Goal: Task Accomplishment & Management: Manage account settings

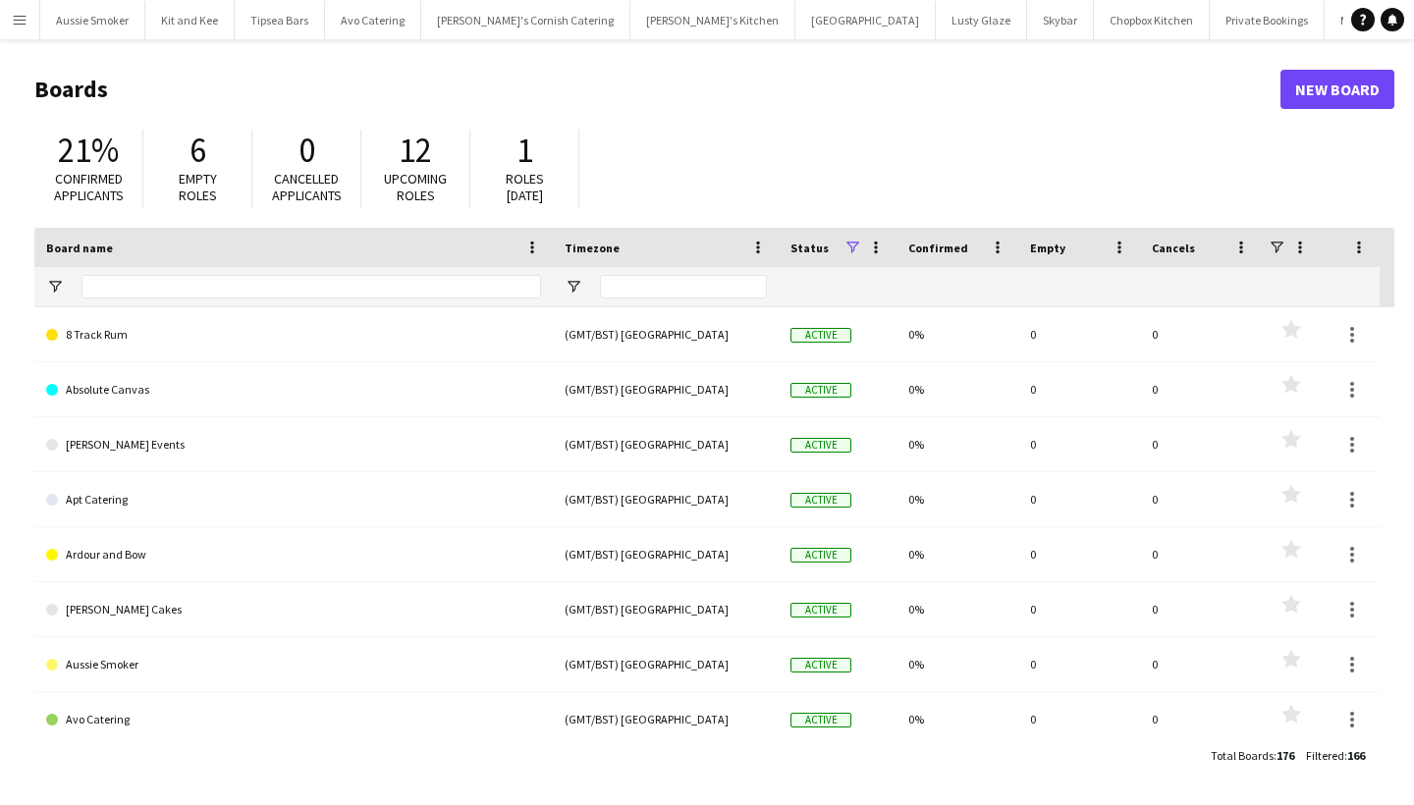
click at [17, 14] on app-icon "Menu" at bounding box center [20, 20] width 16 height 16
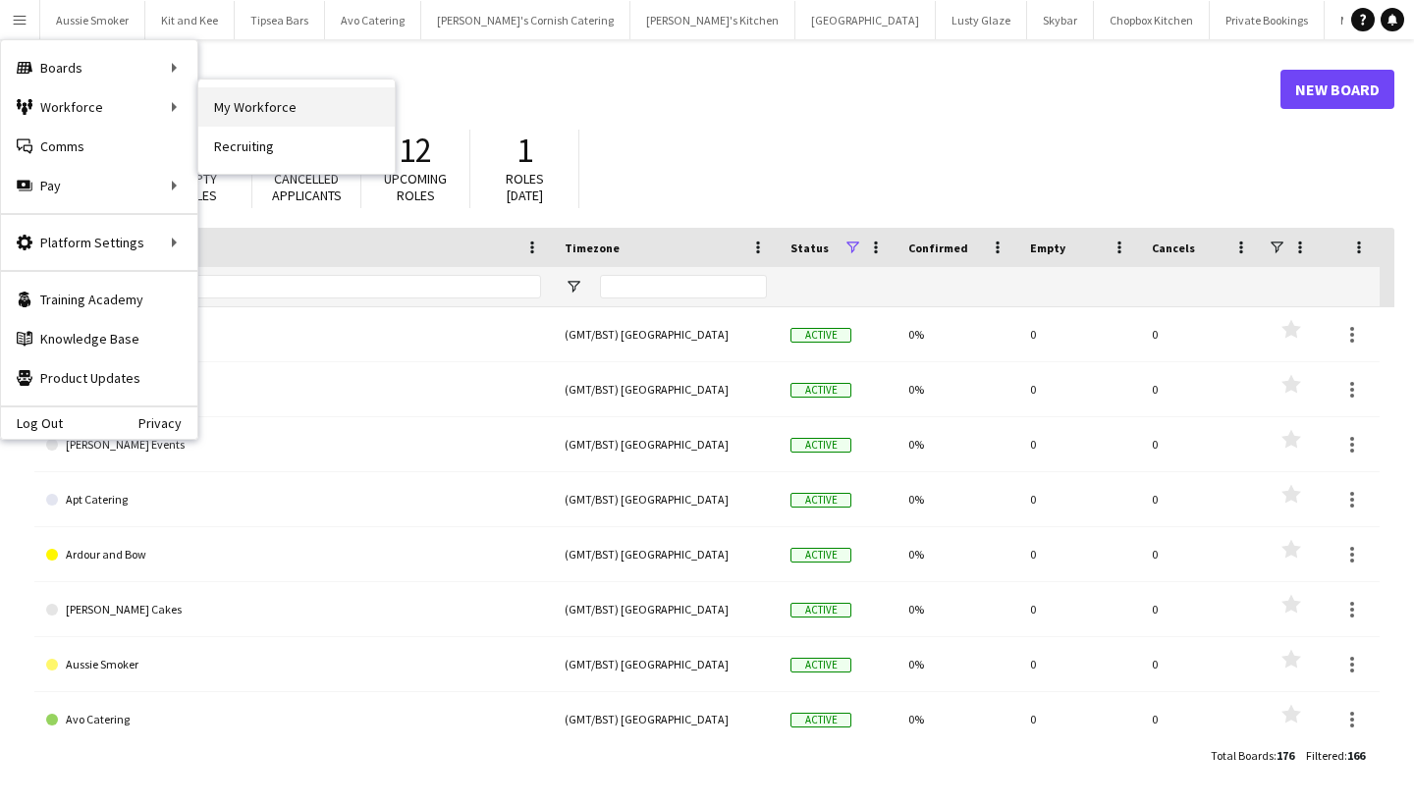
click at [264, 91] on link "My Workforce" at bounding box center [296, 106] width 196 height 39
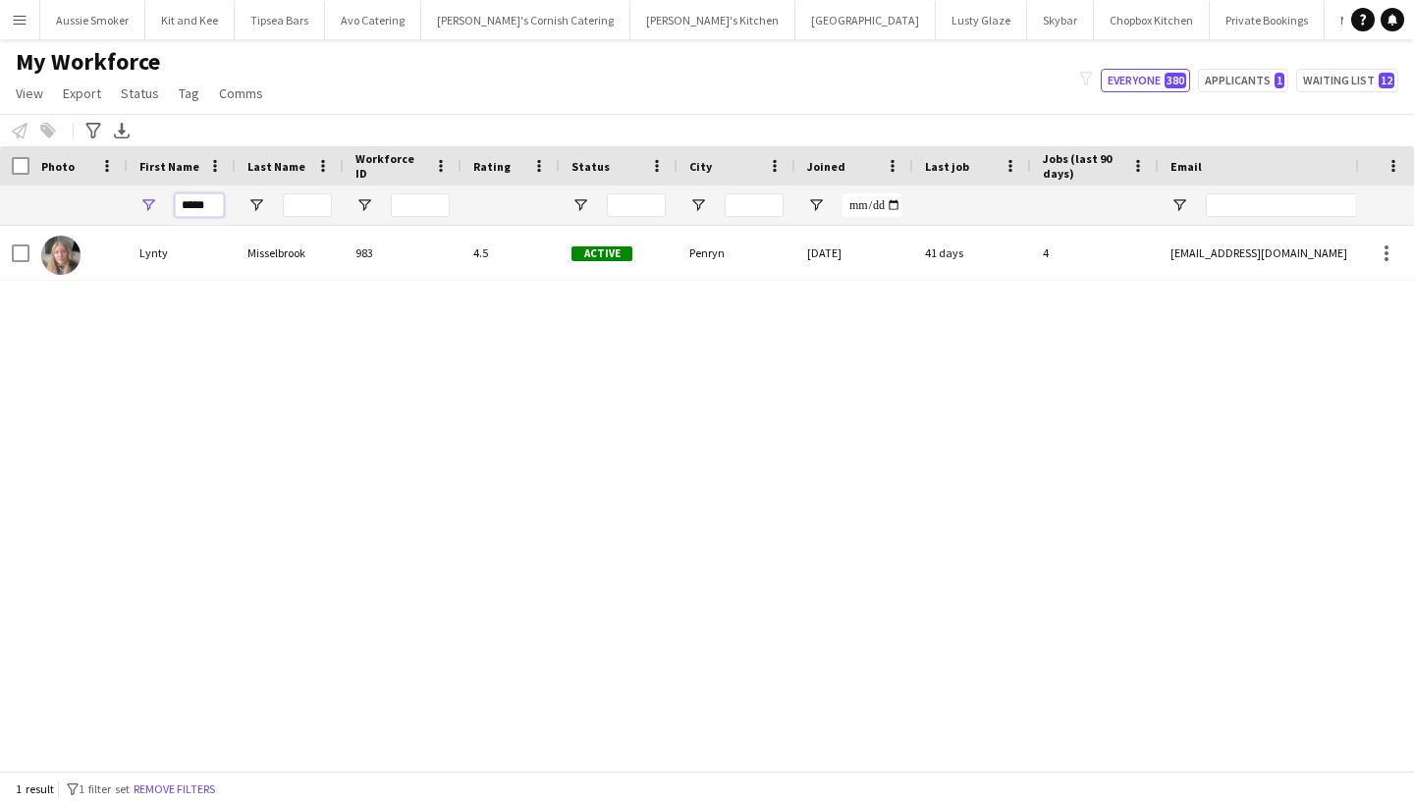
click at [204, 206] on input "*****" at bounding box center [199, 205] width 49 height 24
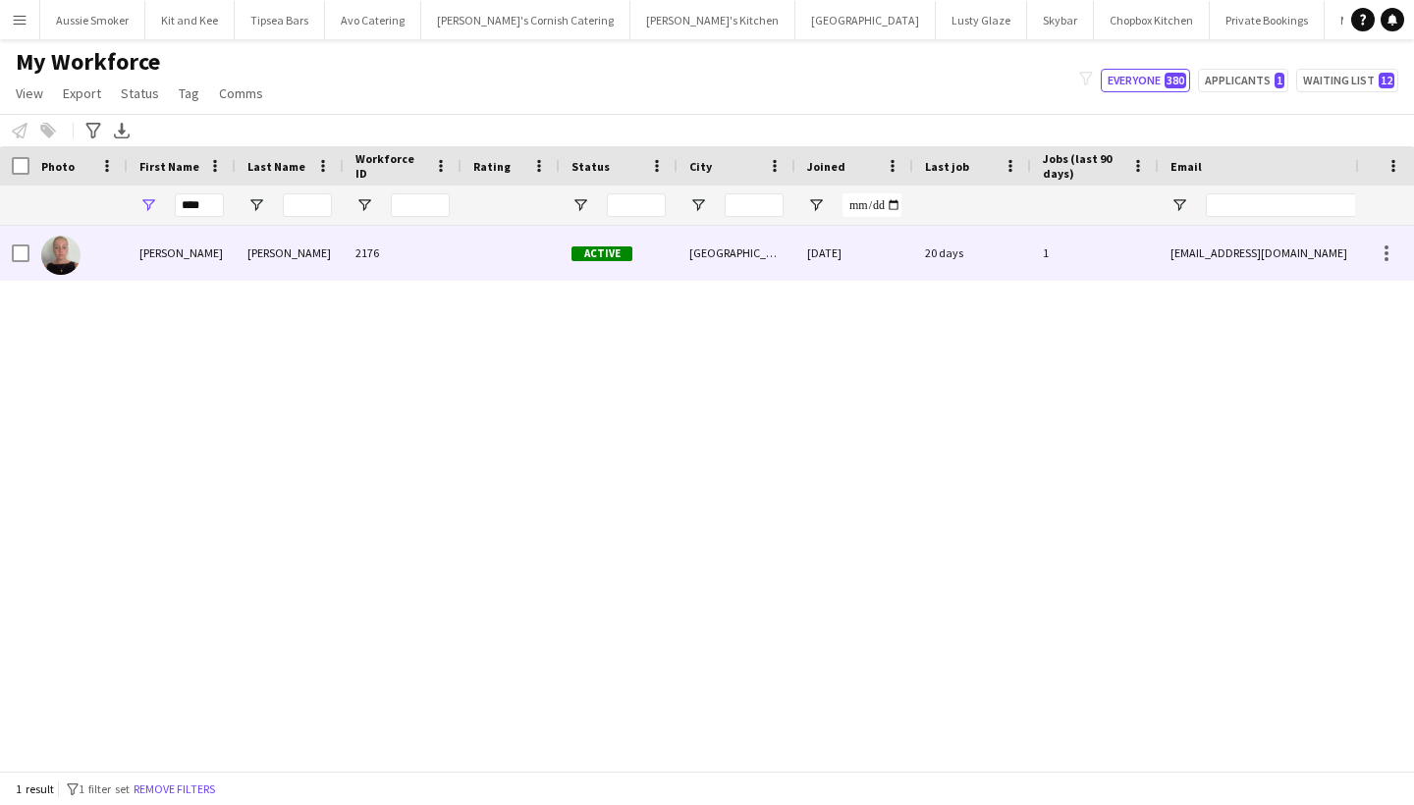
drag, startPoint x: 202, startPoint y: 237, endPoint x: 201, endPoint y: 260, distance: 23.6
click at [201, 260] on div "[PERSON_NAME]" at bounding box center [182, 253] width 108 height 54
click at [482, 256] on div at bounding box center [511, 253] width 98 height 54
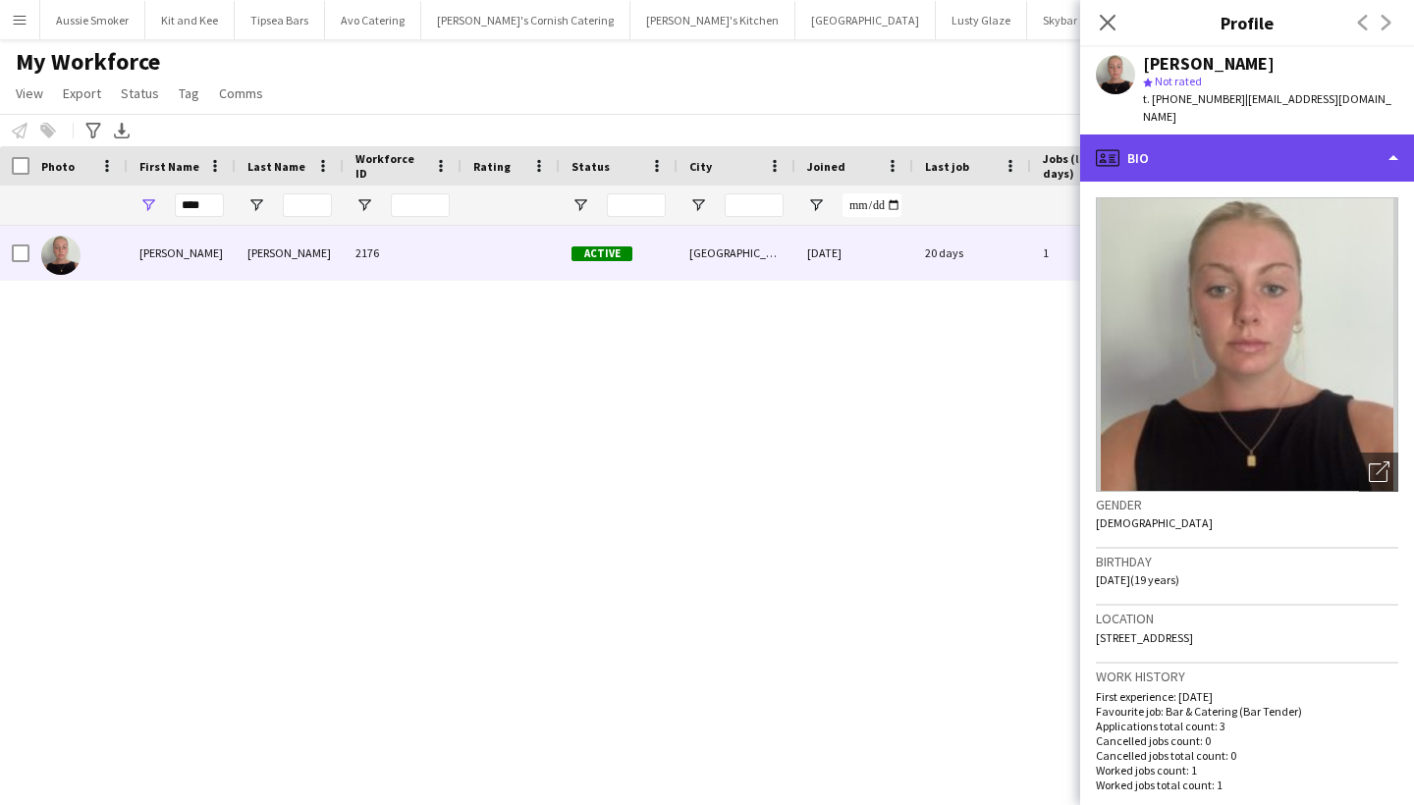
click at [1301, 153] on div "profile Bio" at bounding box center [1247, 158] width 334 height 47
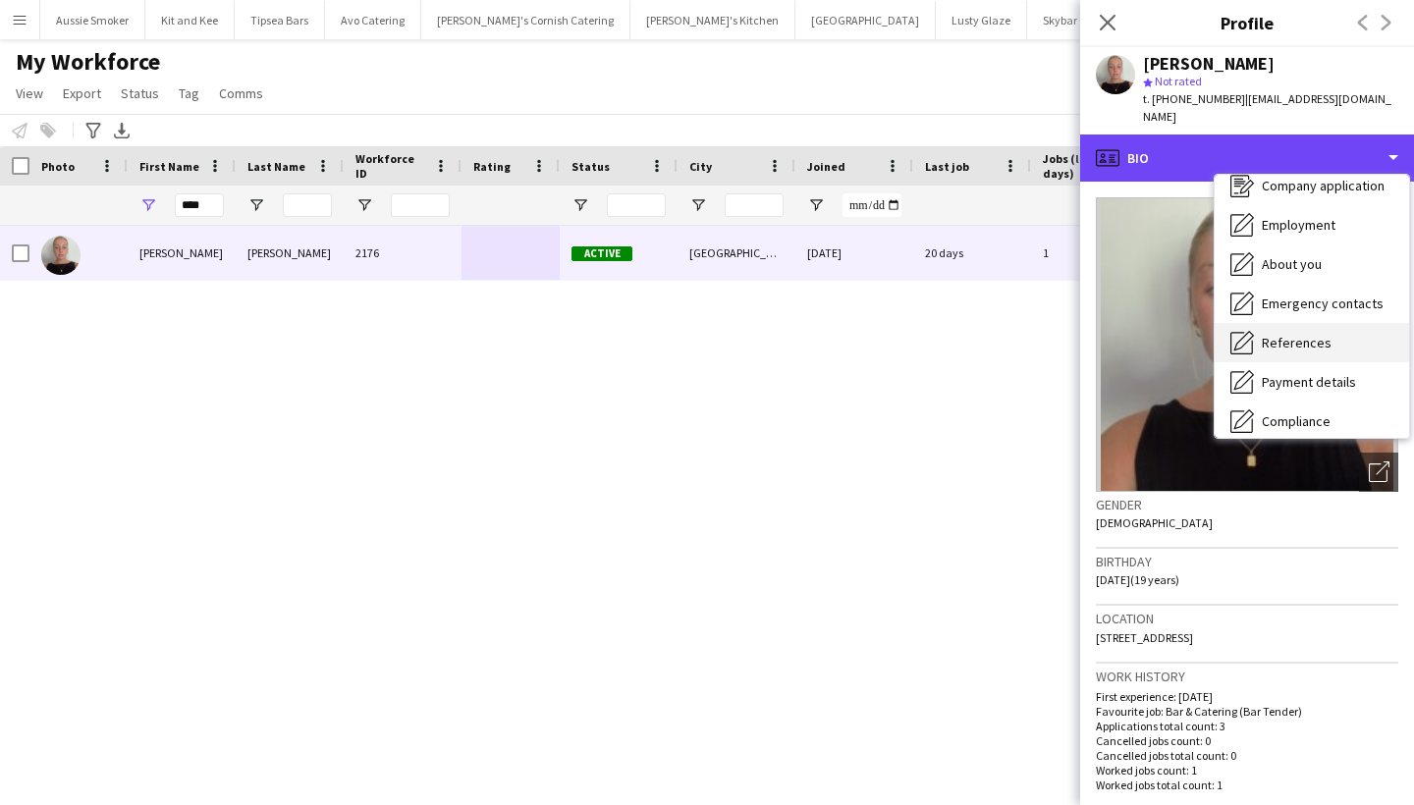
scroll to position [62, 0]
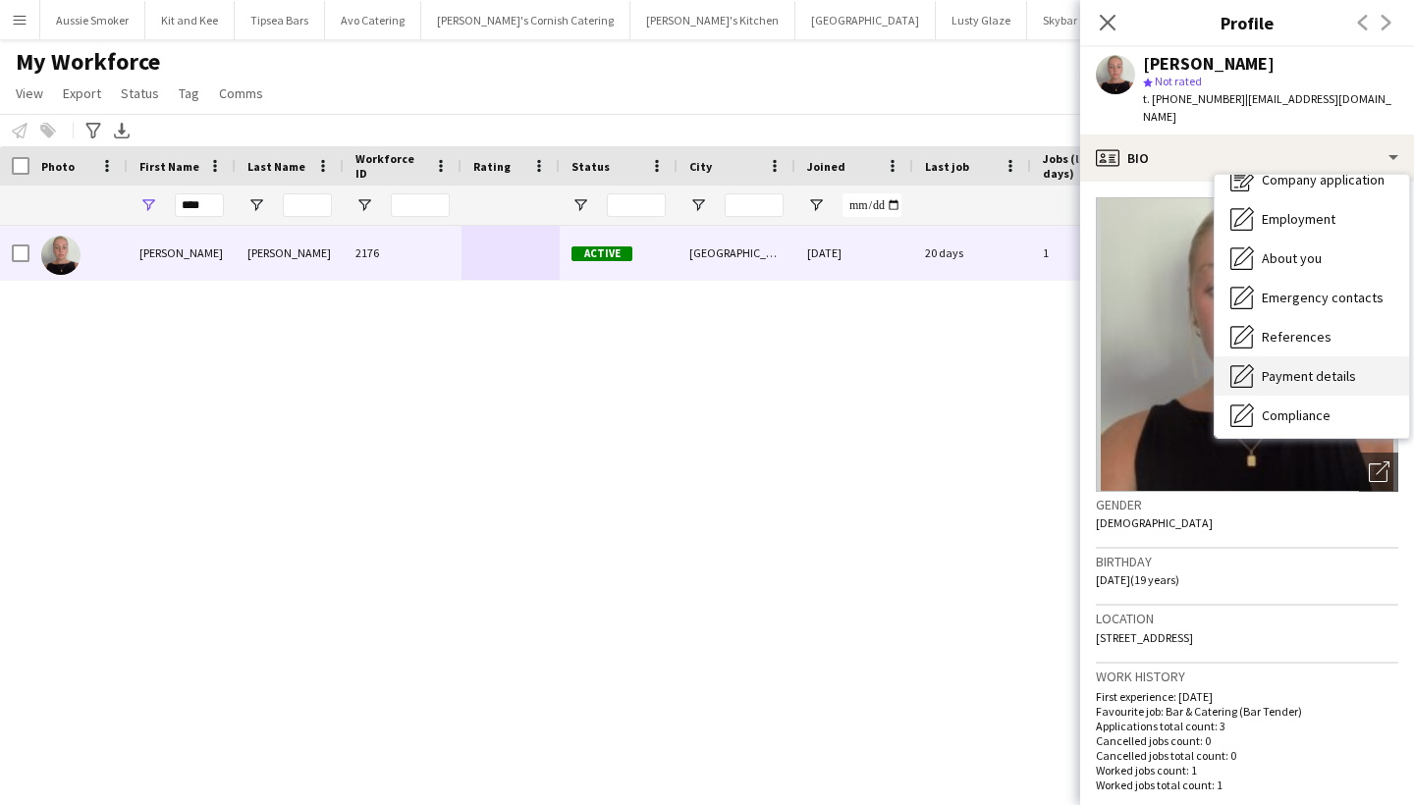
click at [1315, 367] on span "Payment details" at bounding box center [1309, 376] width 94 height 18
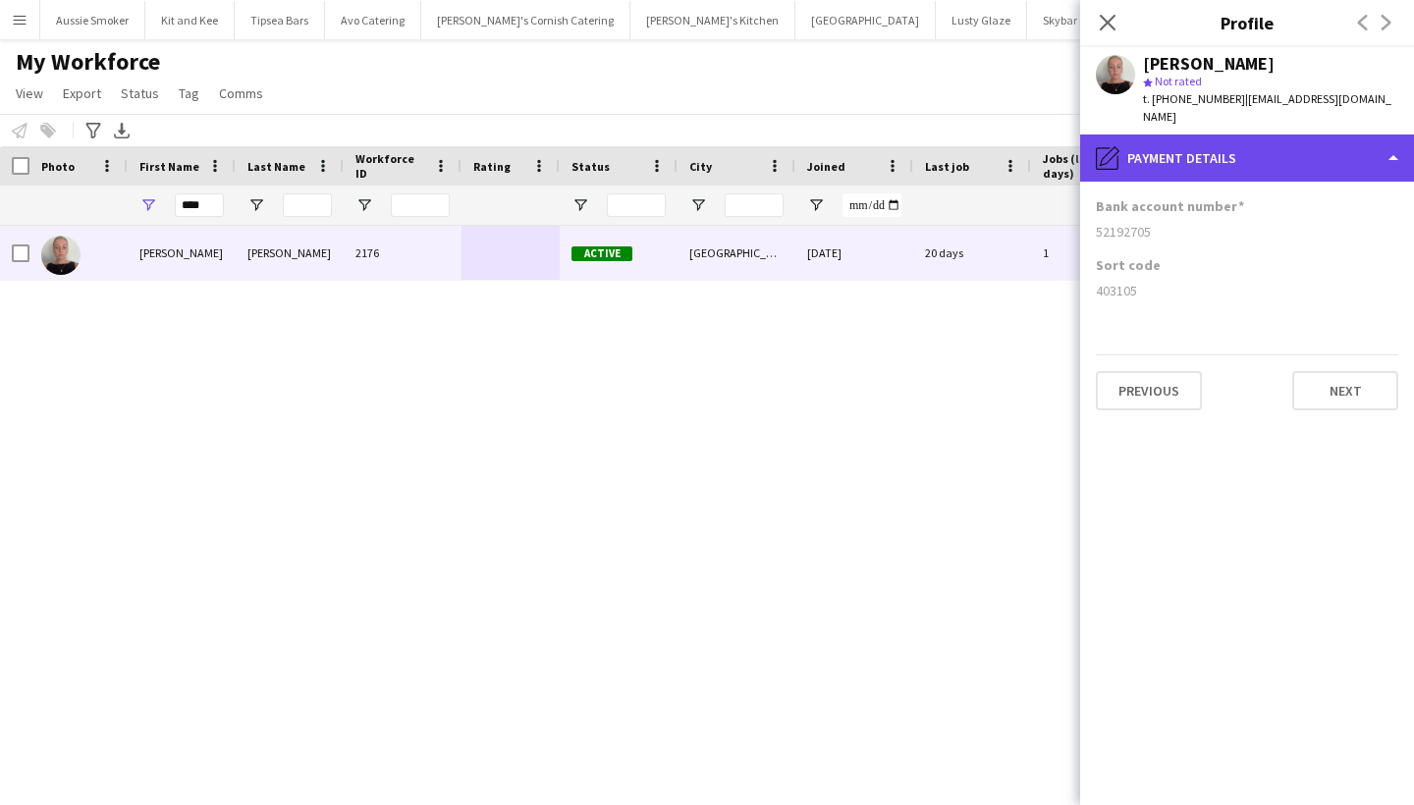
click at [1313, 135] on div "pencil4 Payment details" at bounding box center [1247, 158] width 334 height 47
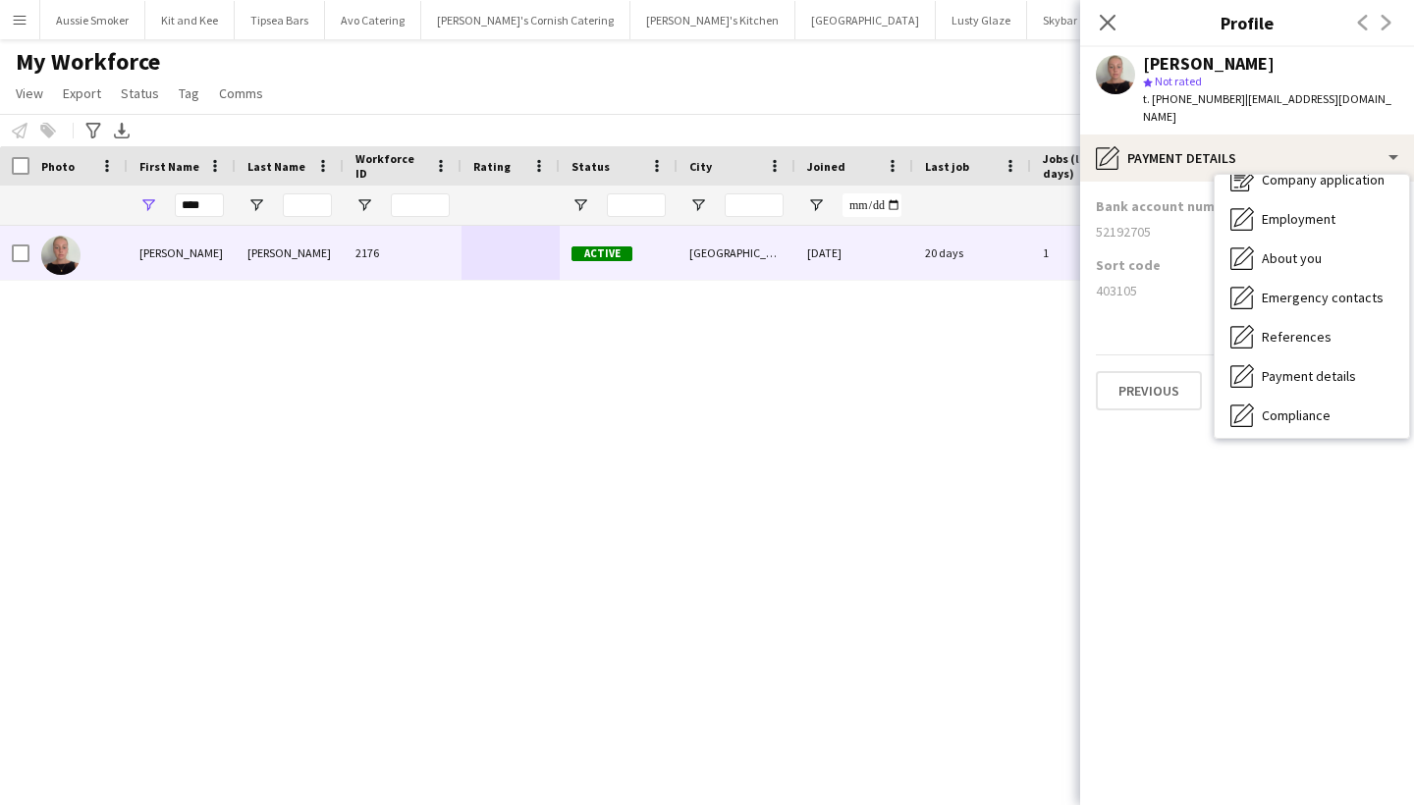
click at [1172, 327] on app-section-data-types "Bank account number [FINANCIAL_ID] Sort code [FINANCIAL_ID] Previous Next" at bounding box center [1247, 494] width 334 height 624
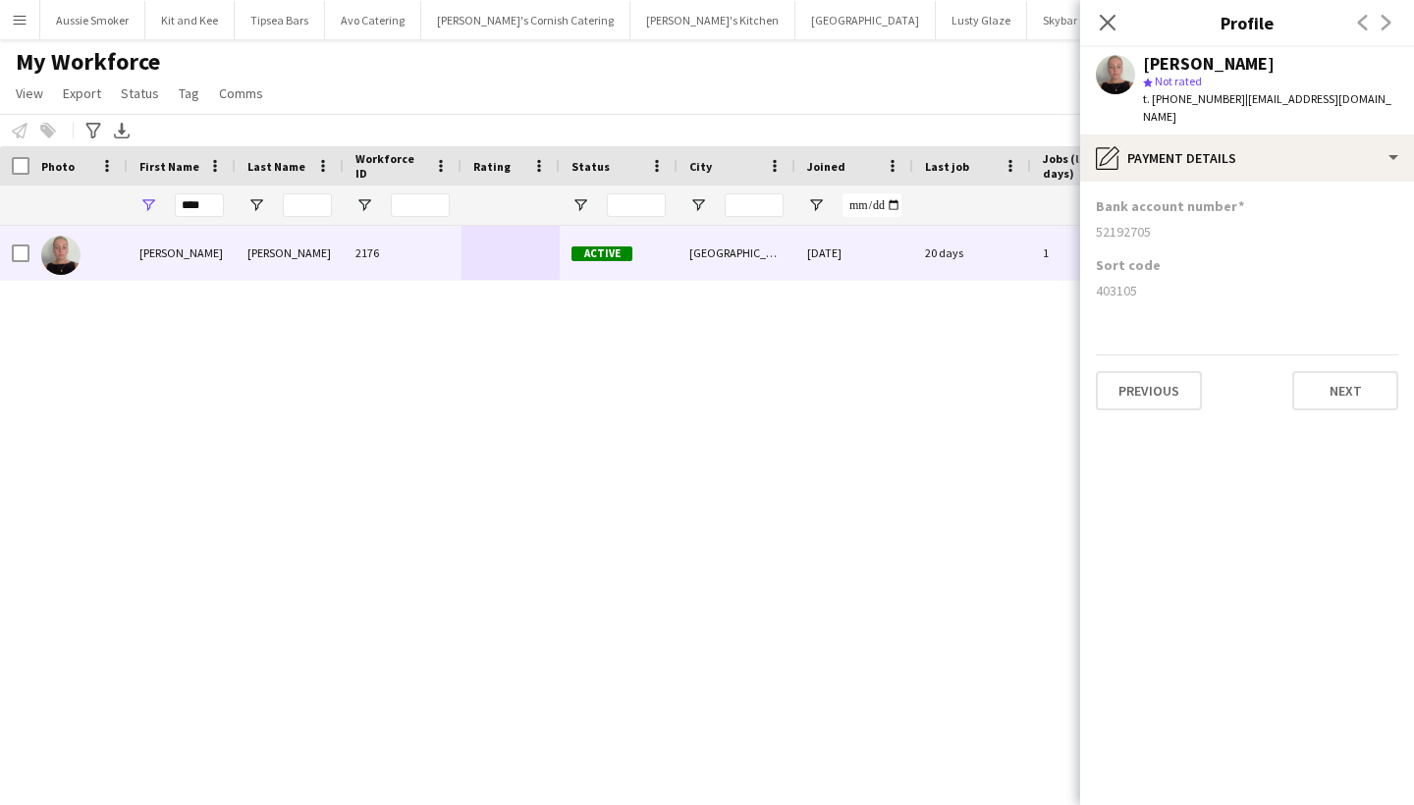
click at [191, 218] on div "****" at bounding box center [199, 205] width 49 height 39
click at [192, 196] on input "****" at bounding box center [199, 205] width 49 height 24
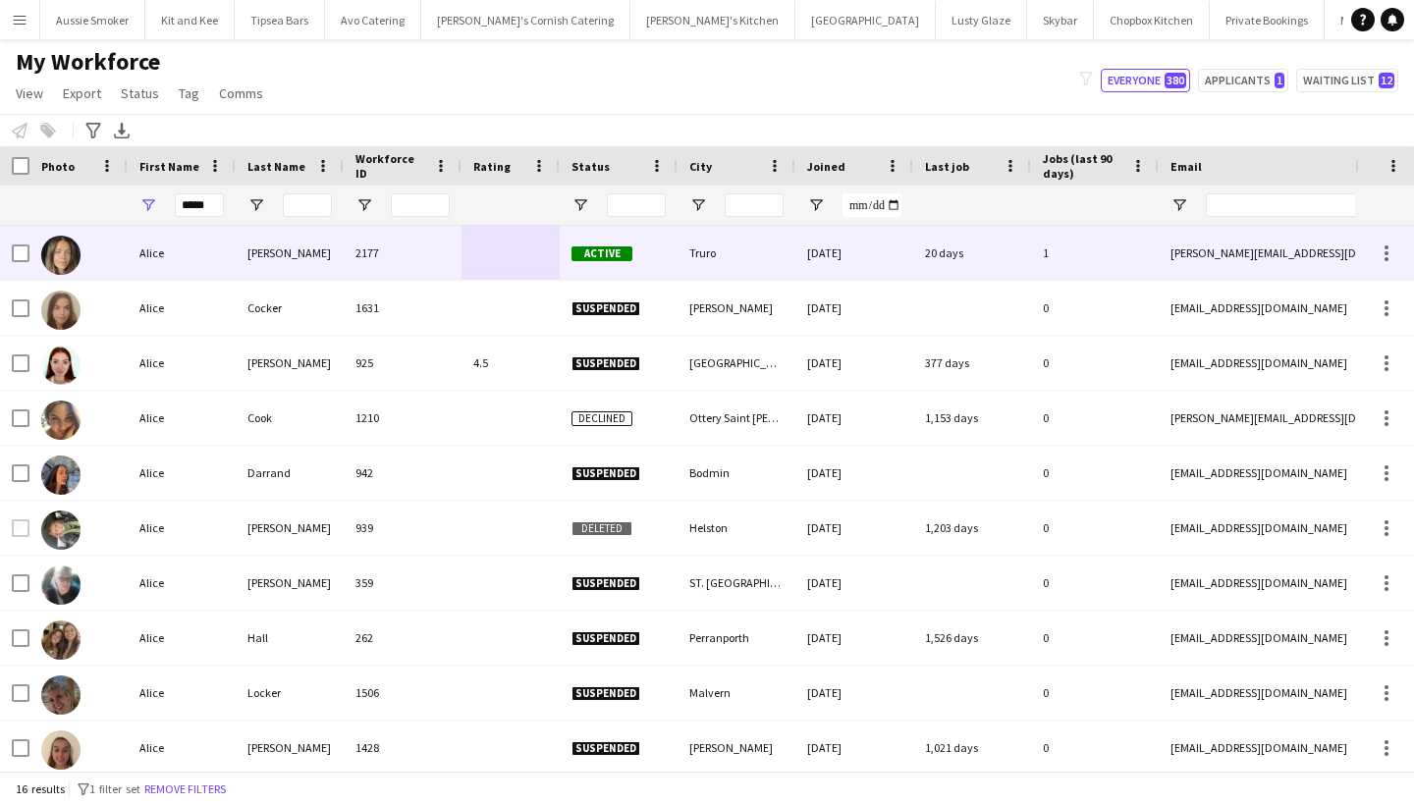
drag, startPoint x: 184, startPoint y: 238, endPoint x: 204, endPoint y: 270, distance: 38.4
click at [204, 270] on div "Alice" at bounding box center [182, 253] width 108 height 54
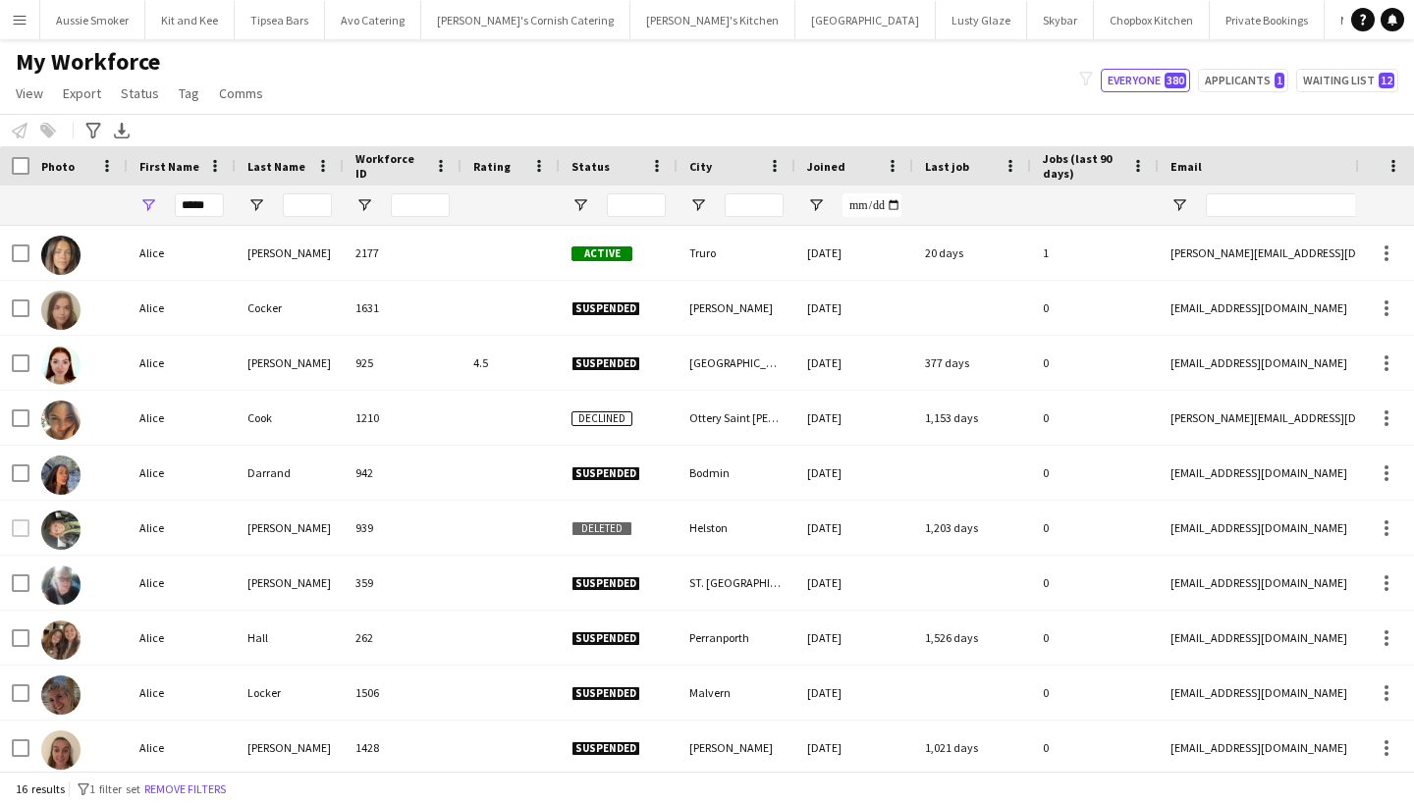
click at [451, 246] on div "2177" at bounding box center [403, 253] width 118 height 54
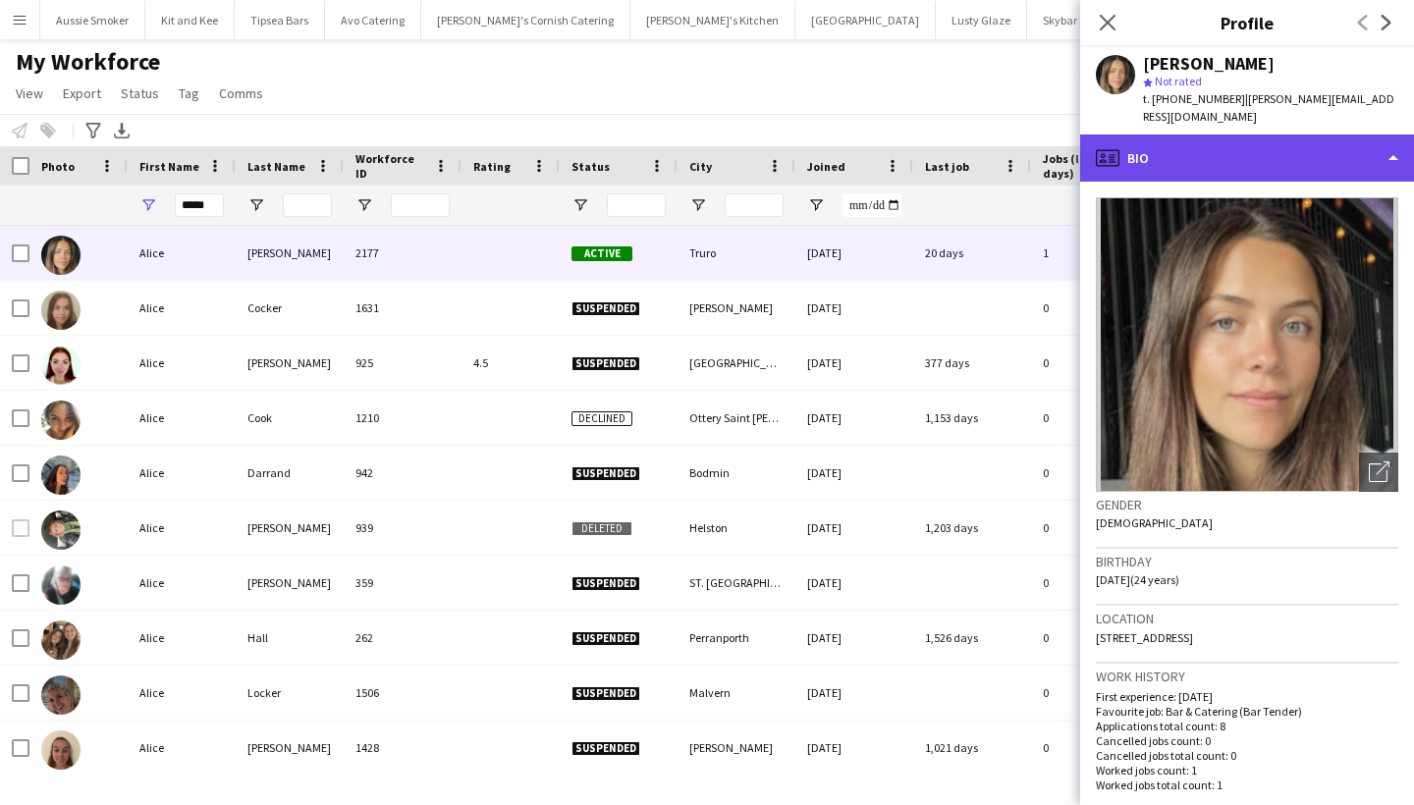
click at [1263, 140] on div "profile Bio" at bounding box center [1247, 158] width 334 height 47
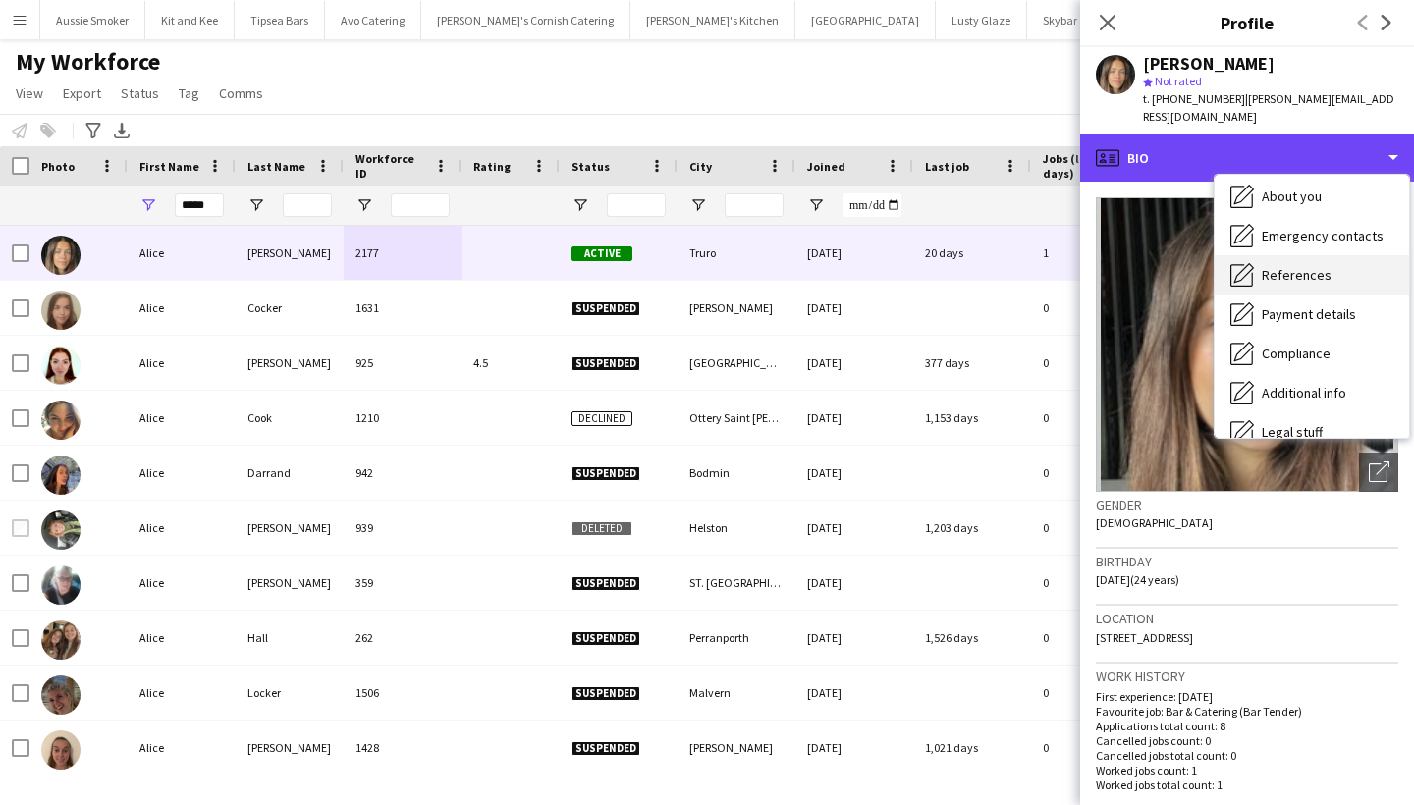
scroll to position [137, 0]
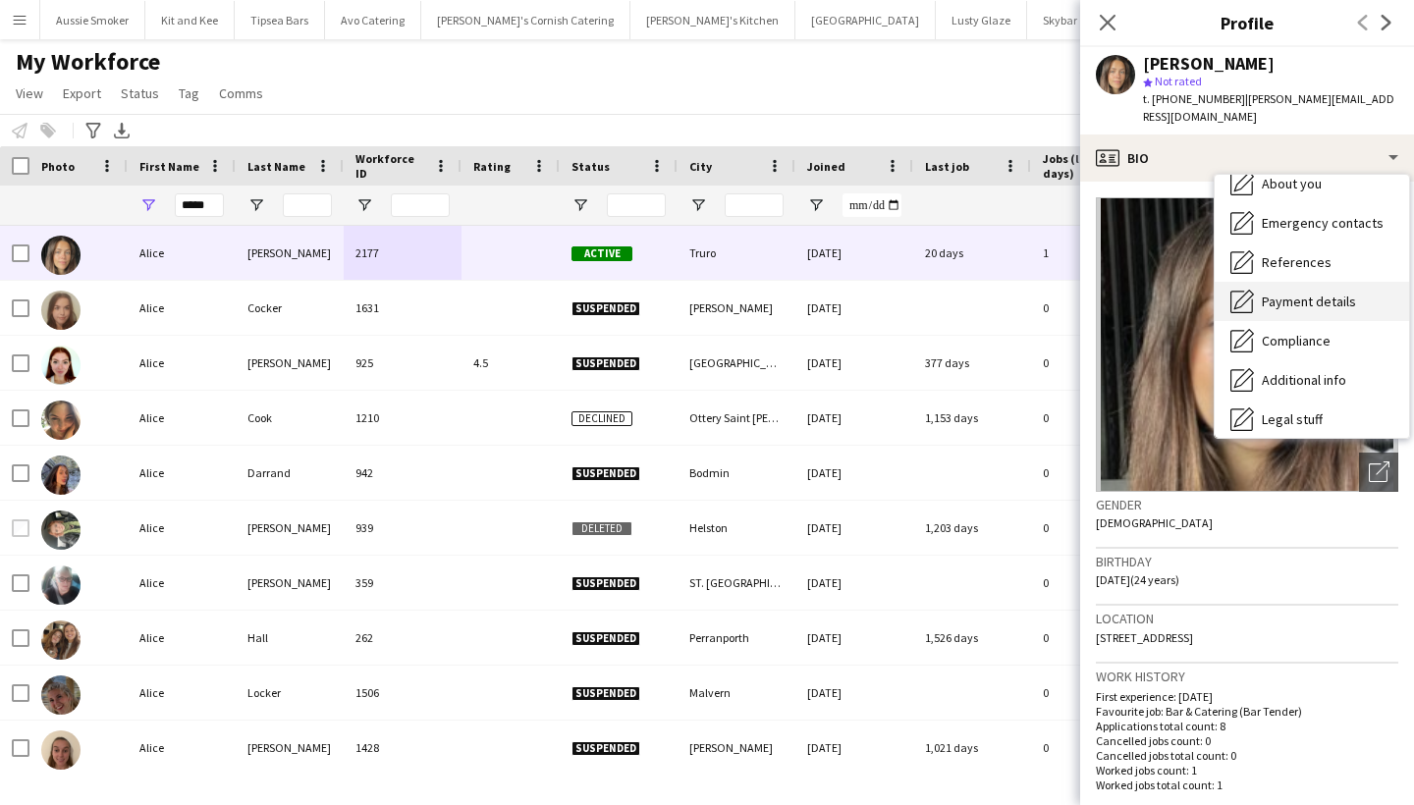
click at [1293, 293] on span "Payment details" at bounding box center [1309, 302] width 94 height 18
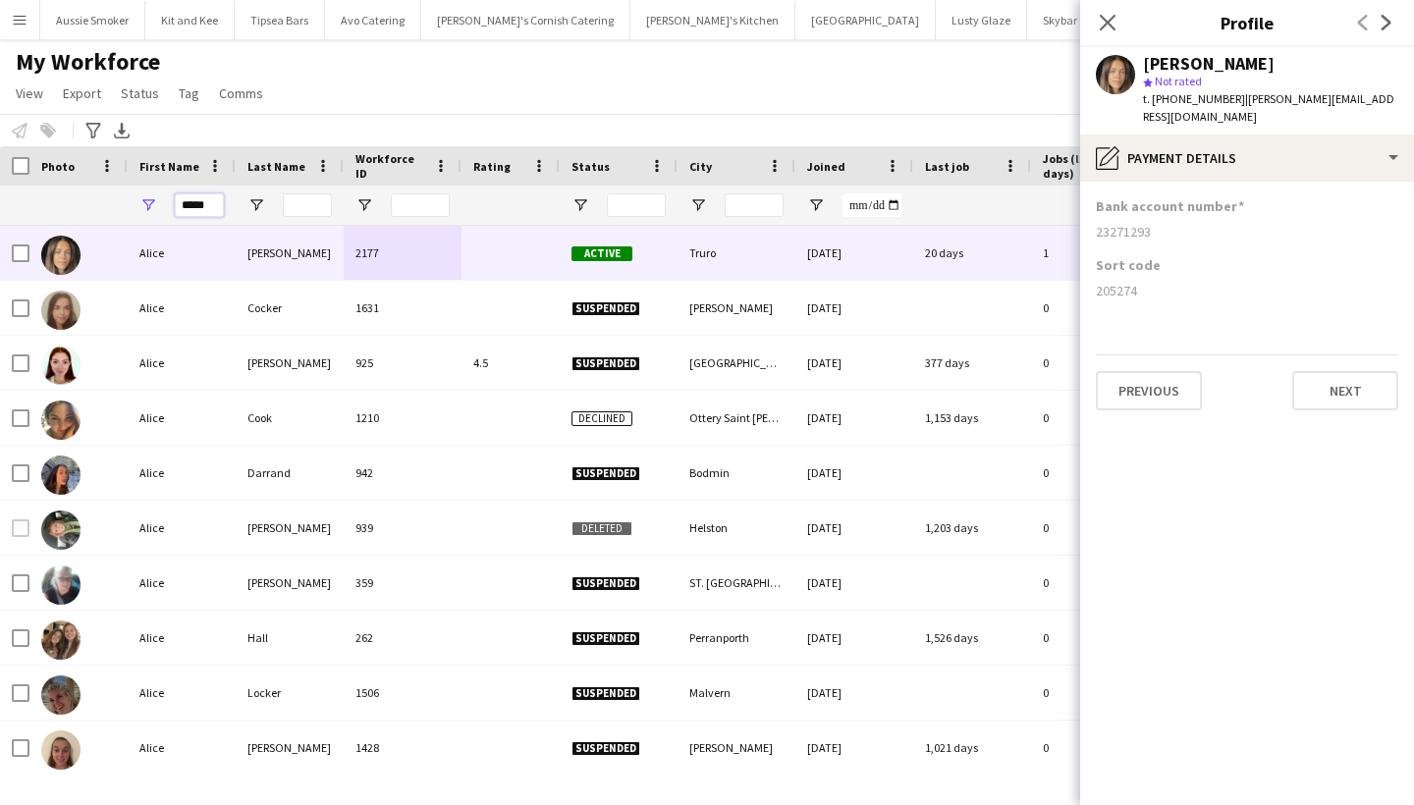
click at [215, 196] on input "*****" at bounding box center [199, 205] width 49 height 24
type input "*"
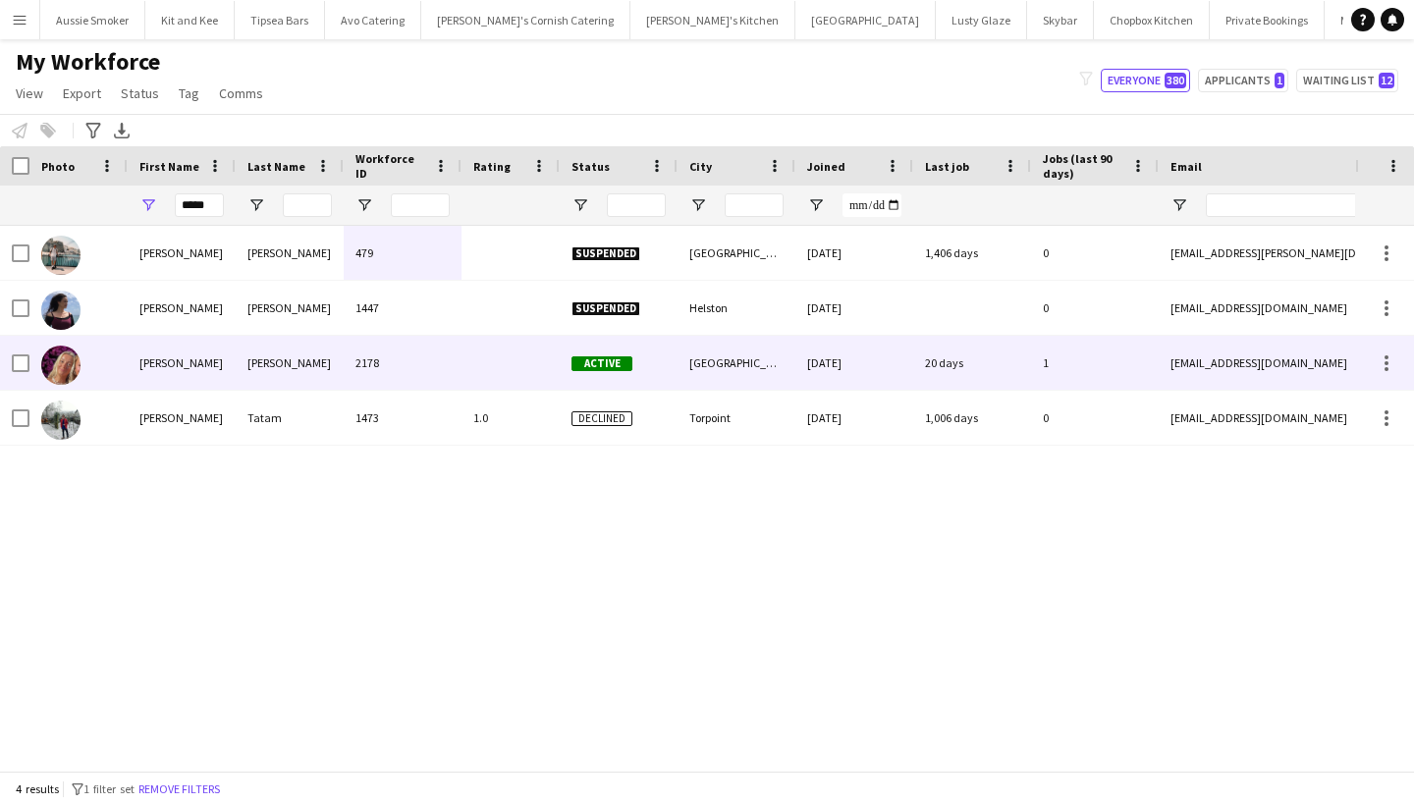
click at [246, 361] on div "[PERSON_NAME]" at bounding box center [290, 363] width 108 height 54
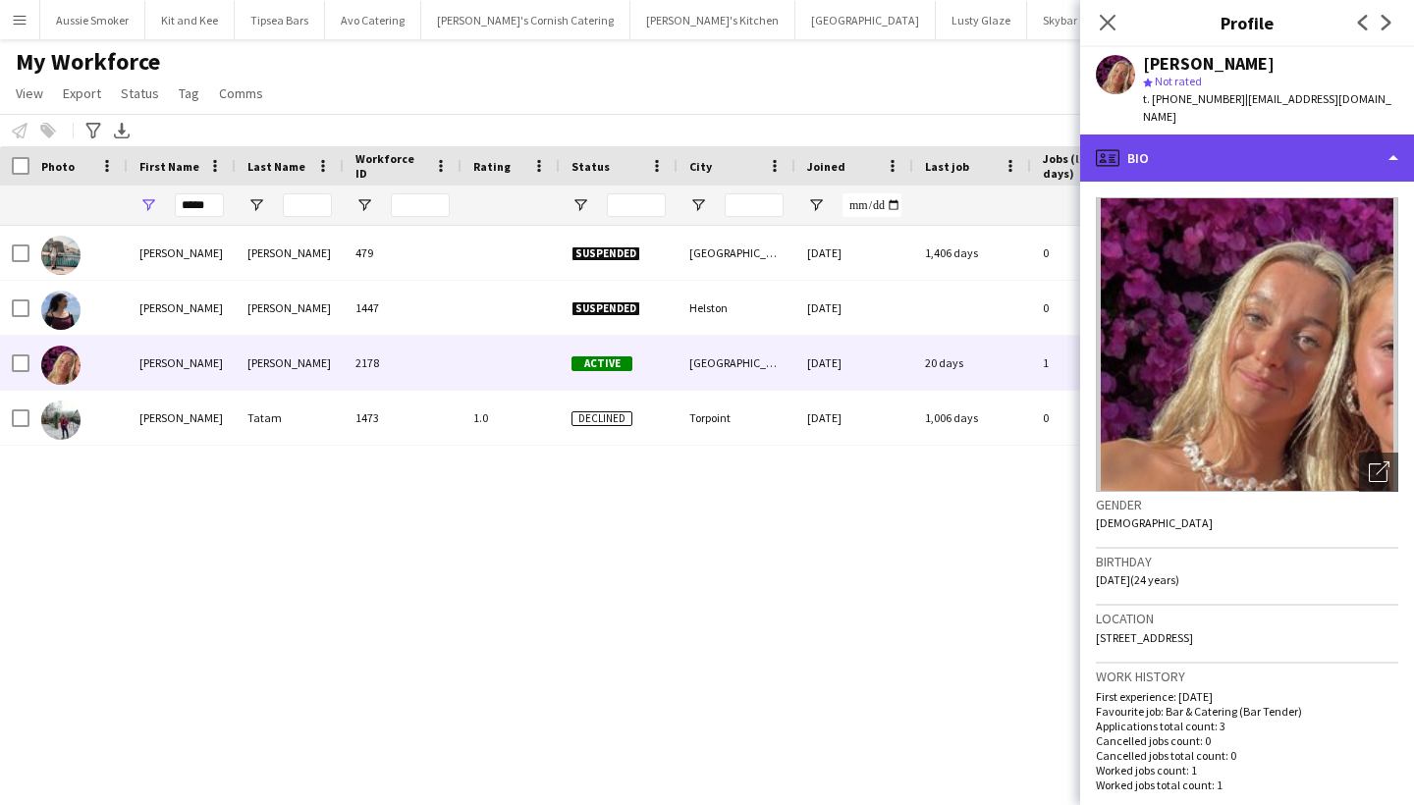
click at [1249, 143] on div "profile Bio" at bounding box center [1247, 158] width 334 height 47
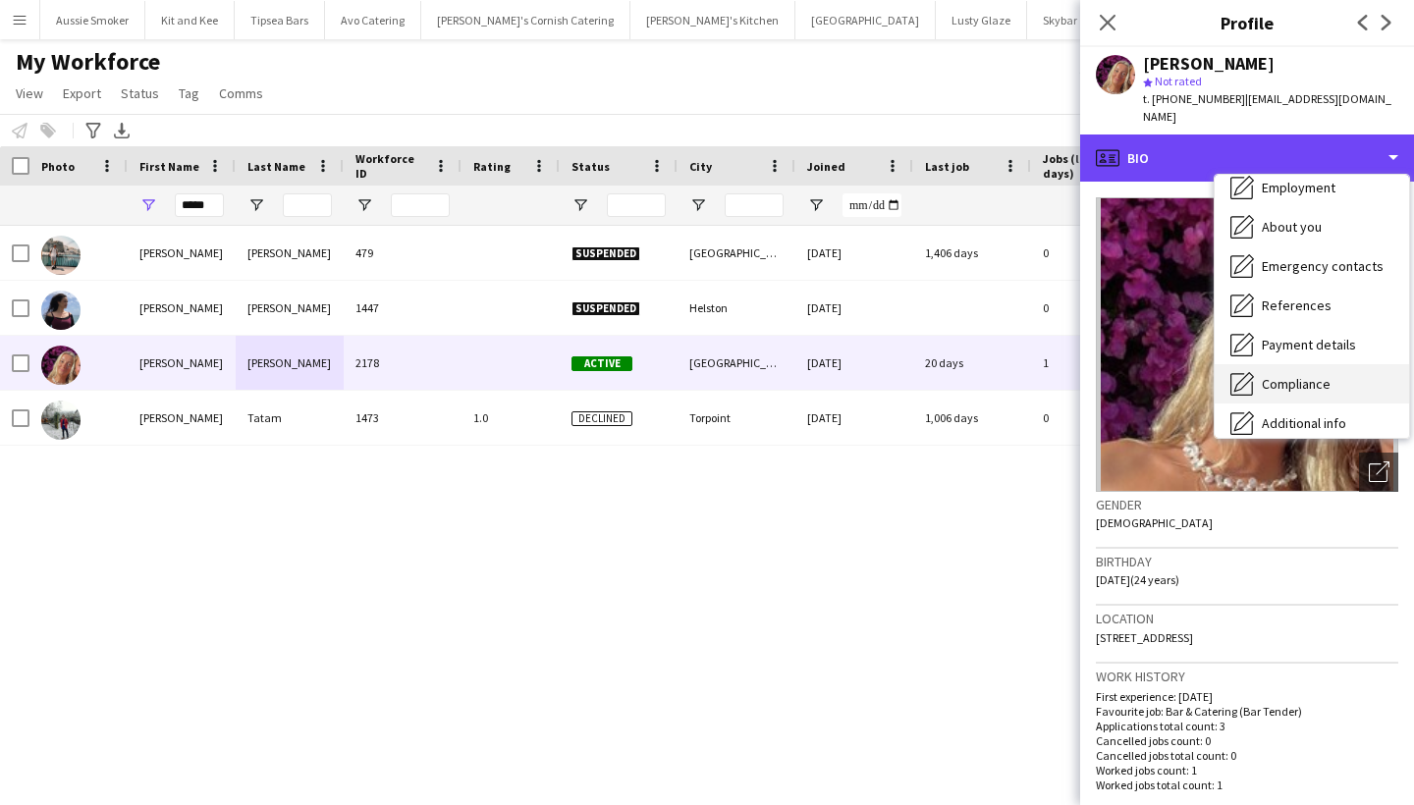
scroll to position [94, 0]
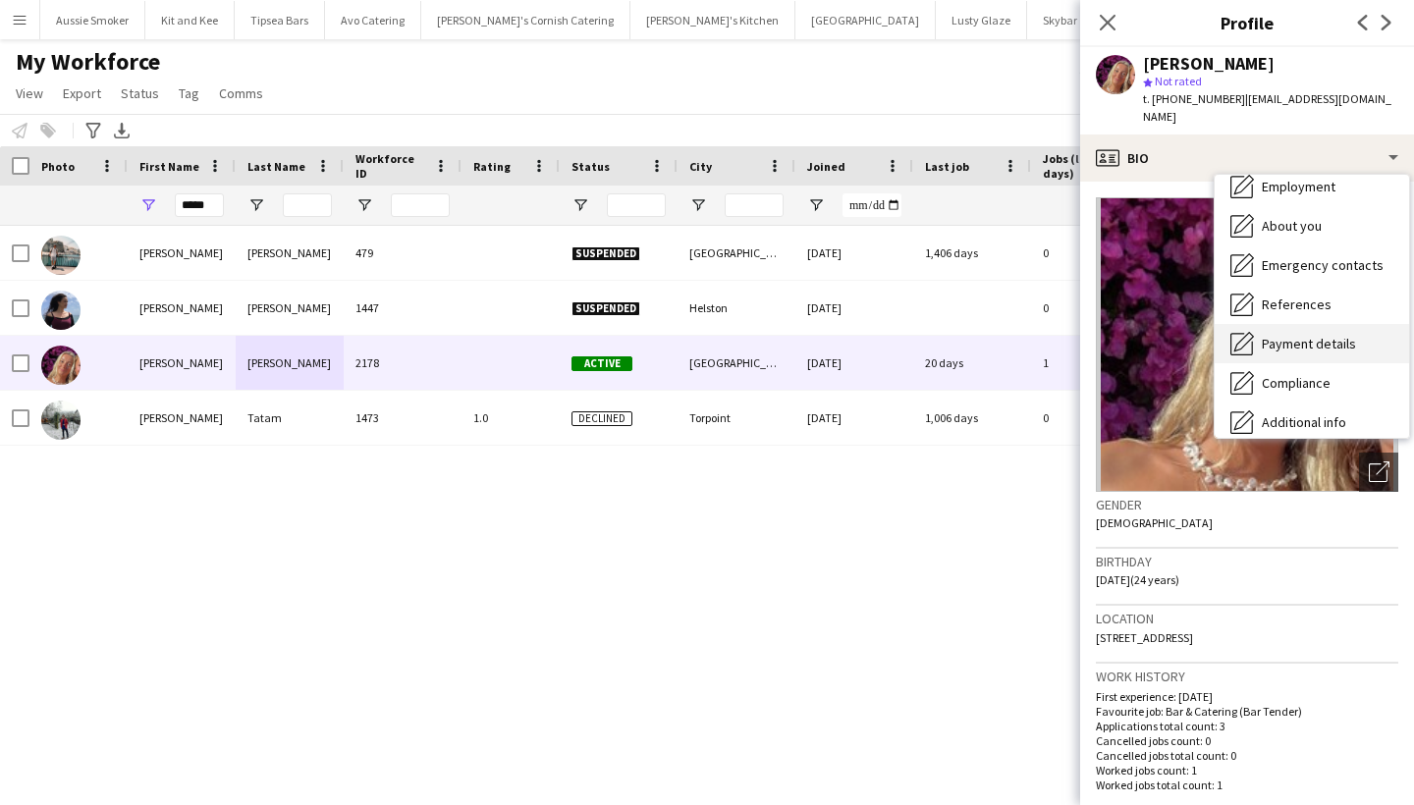
click at [1283, 335] on span "Payment details" at bounding box center [1309, 344] width 94 height 18
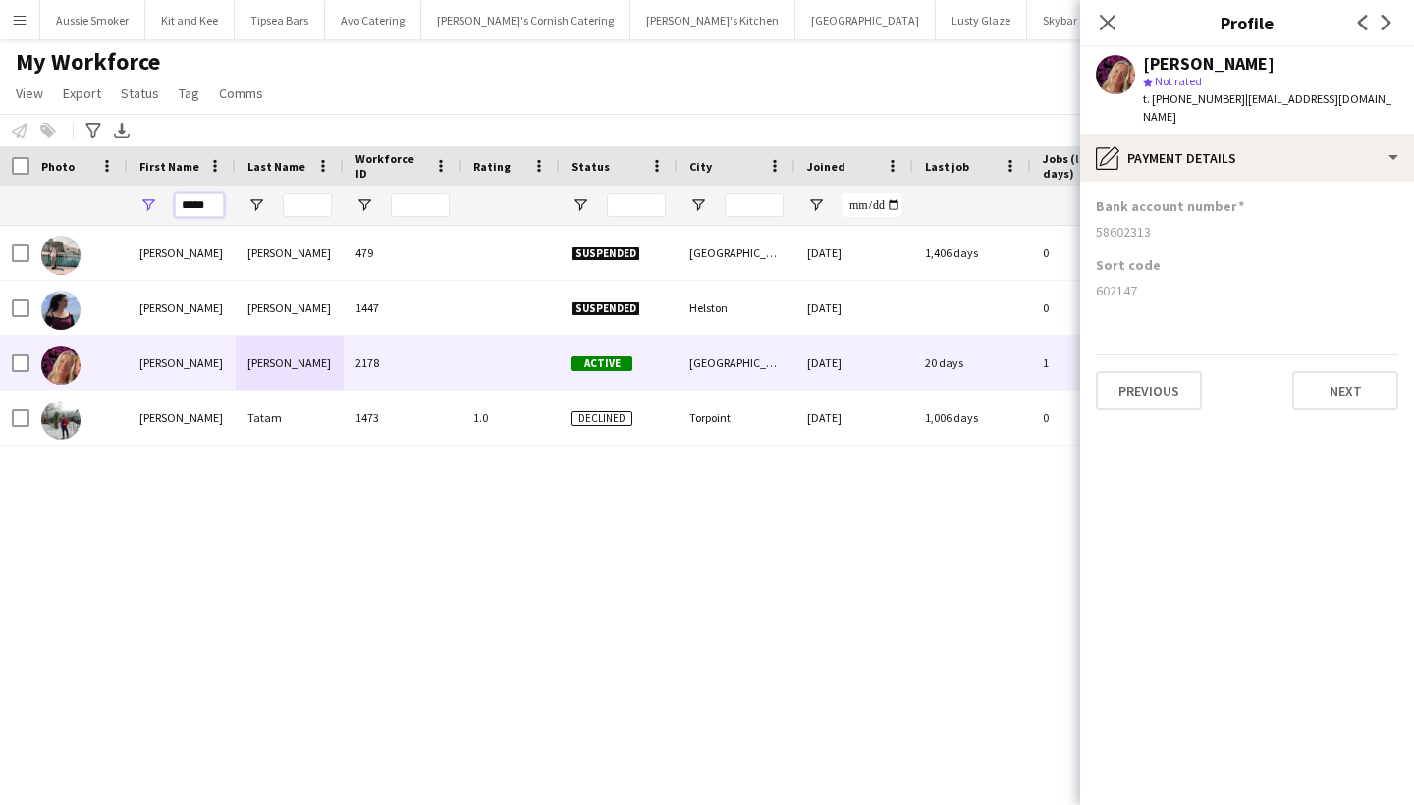
click at [201, 206] on input "*****" at bounding box center [199, 205] width 49 height 24
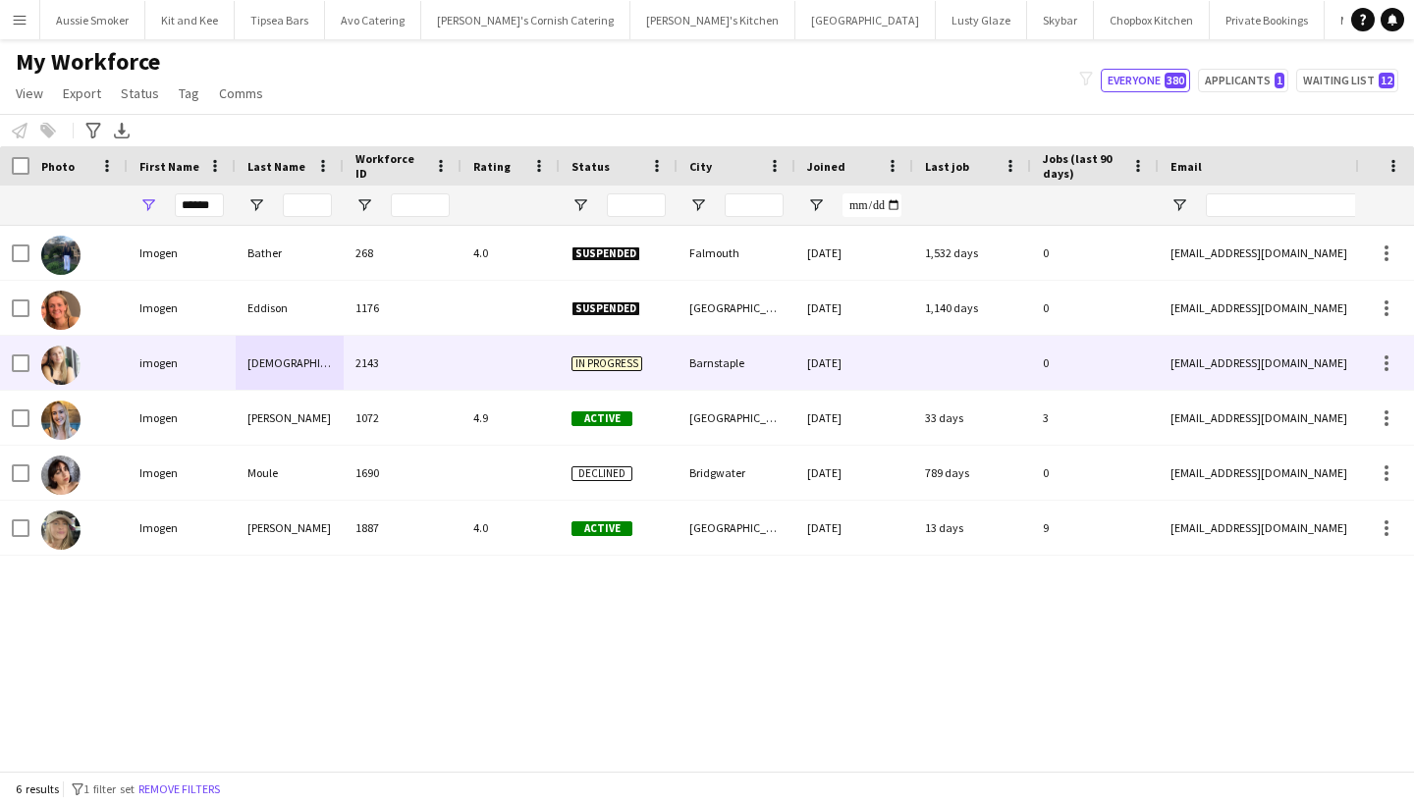
click at [191, 363] on div "imogen" at bounding box center [182, 363] width 108 height 54
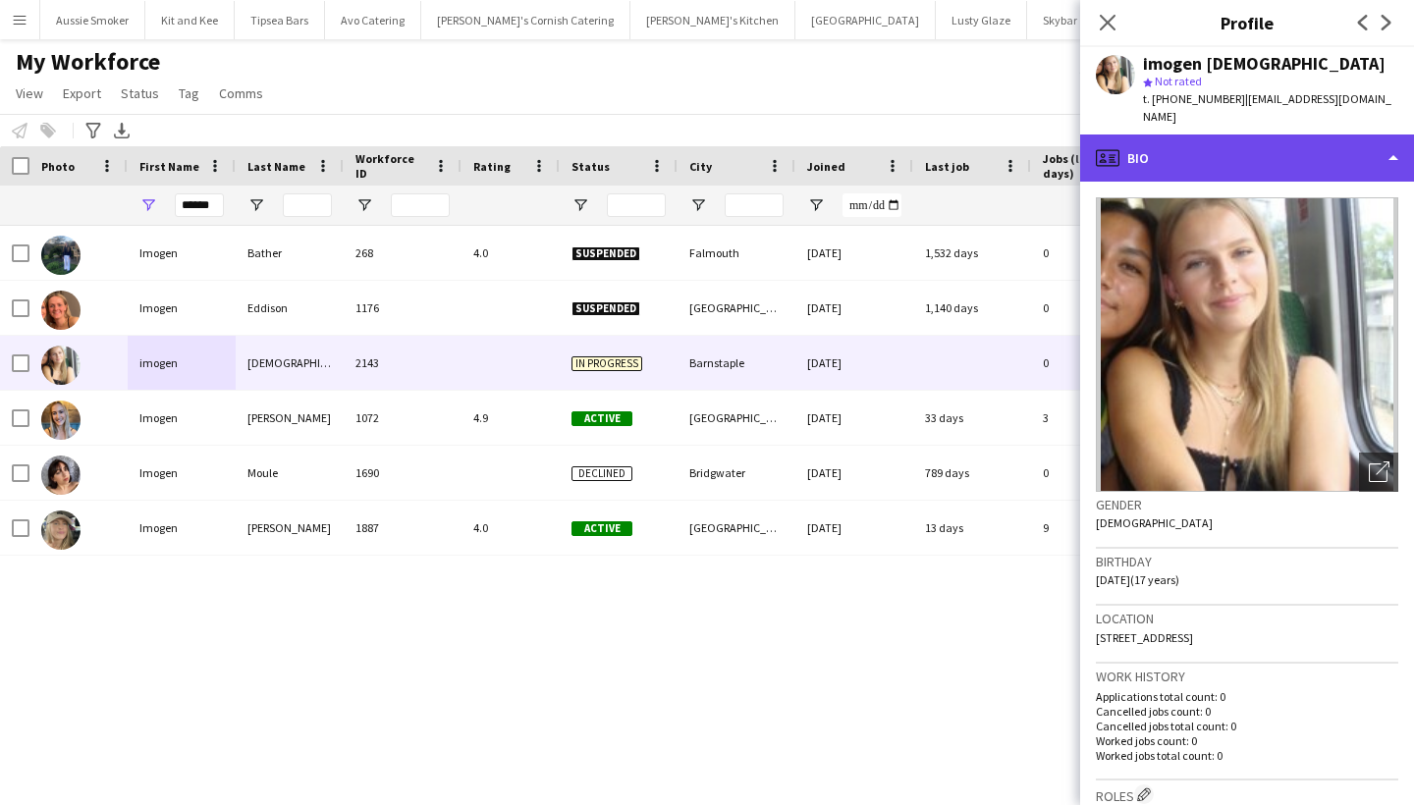
click at [1288, 135] on div "profile Bio" at bounding box center [1247, 158] width 334 height 47
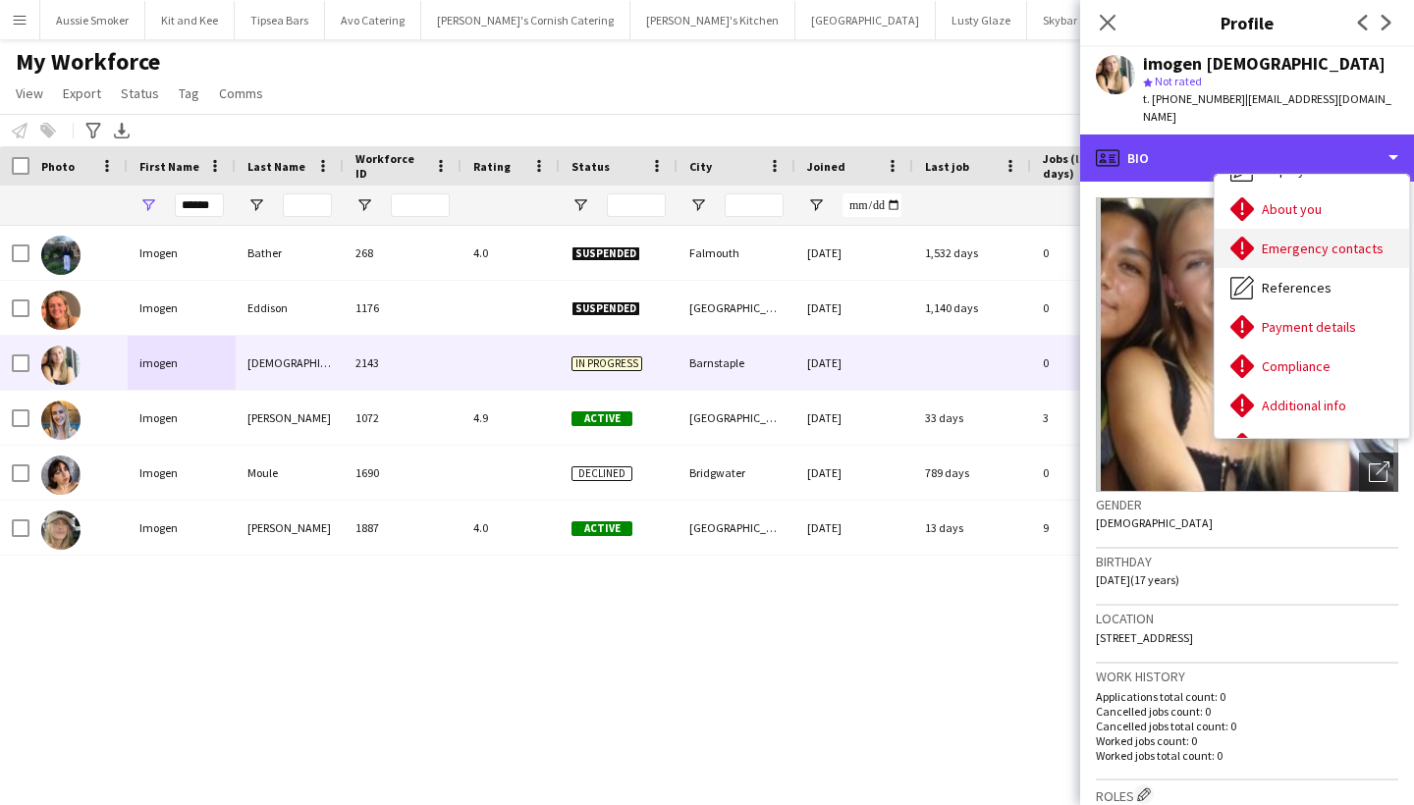
scroll to position [146, 0]
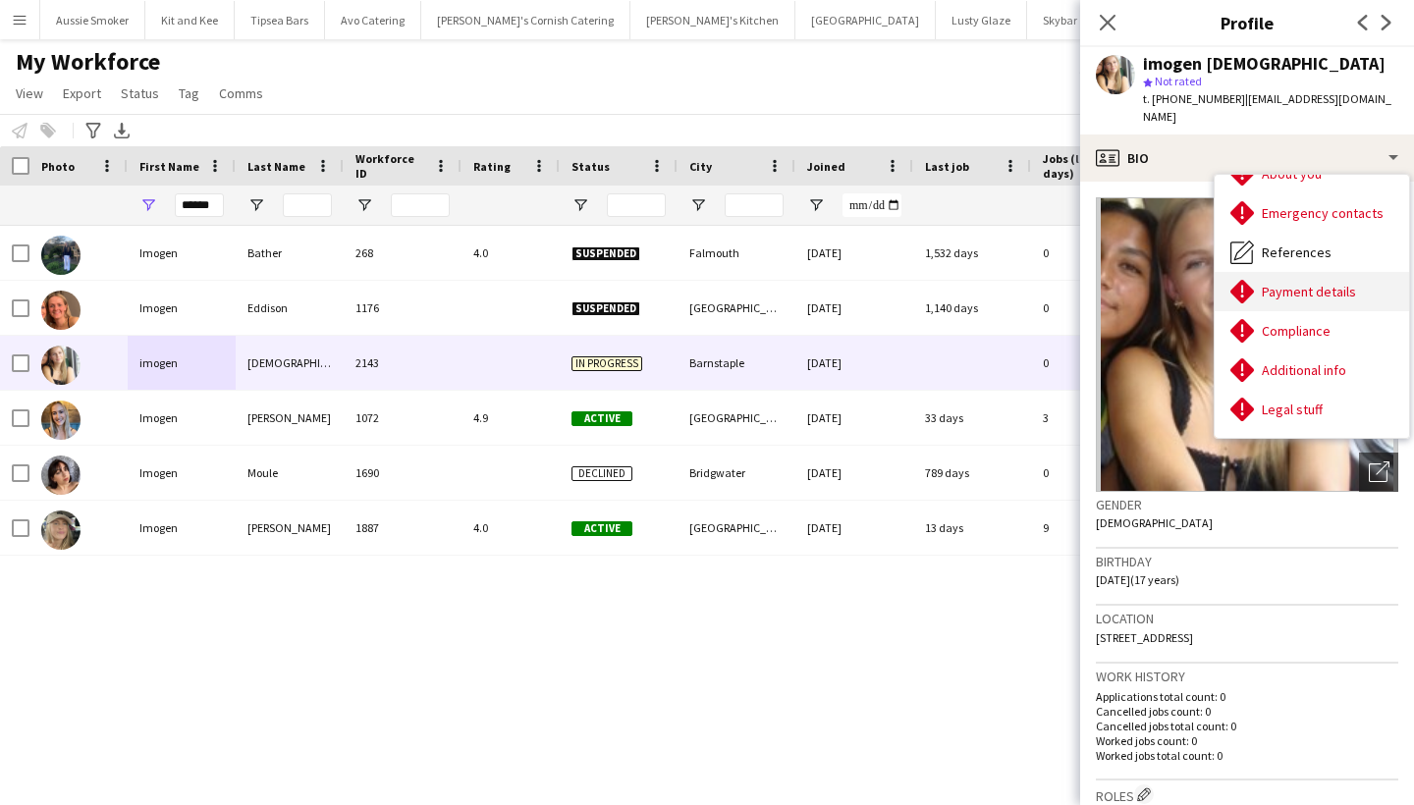
click at [1298, 283] on span "Payment details" at bounding box center [1309, 292] width 94 height 18
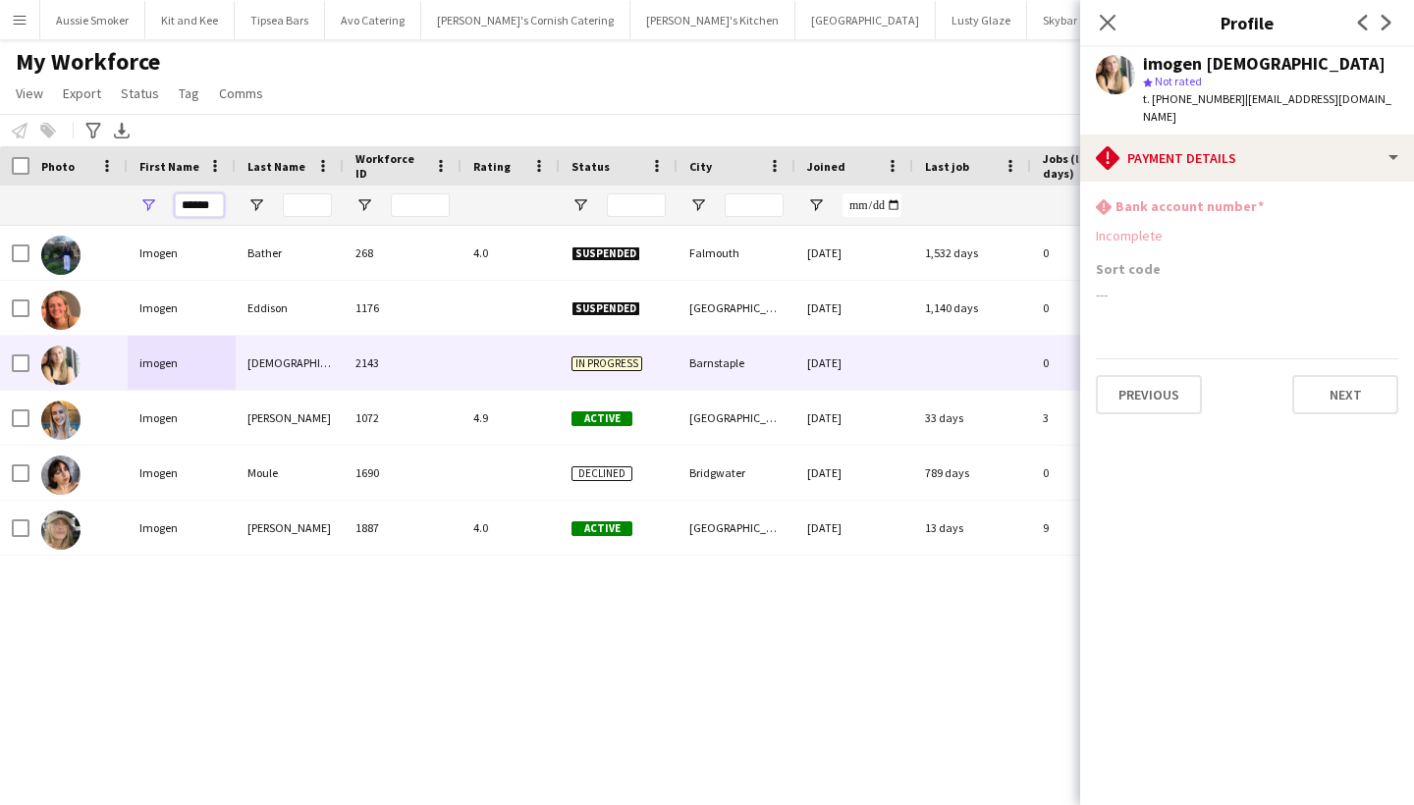
click at [210, 216] on input "******" at bounding box center [199, 205] width 49 height 24
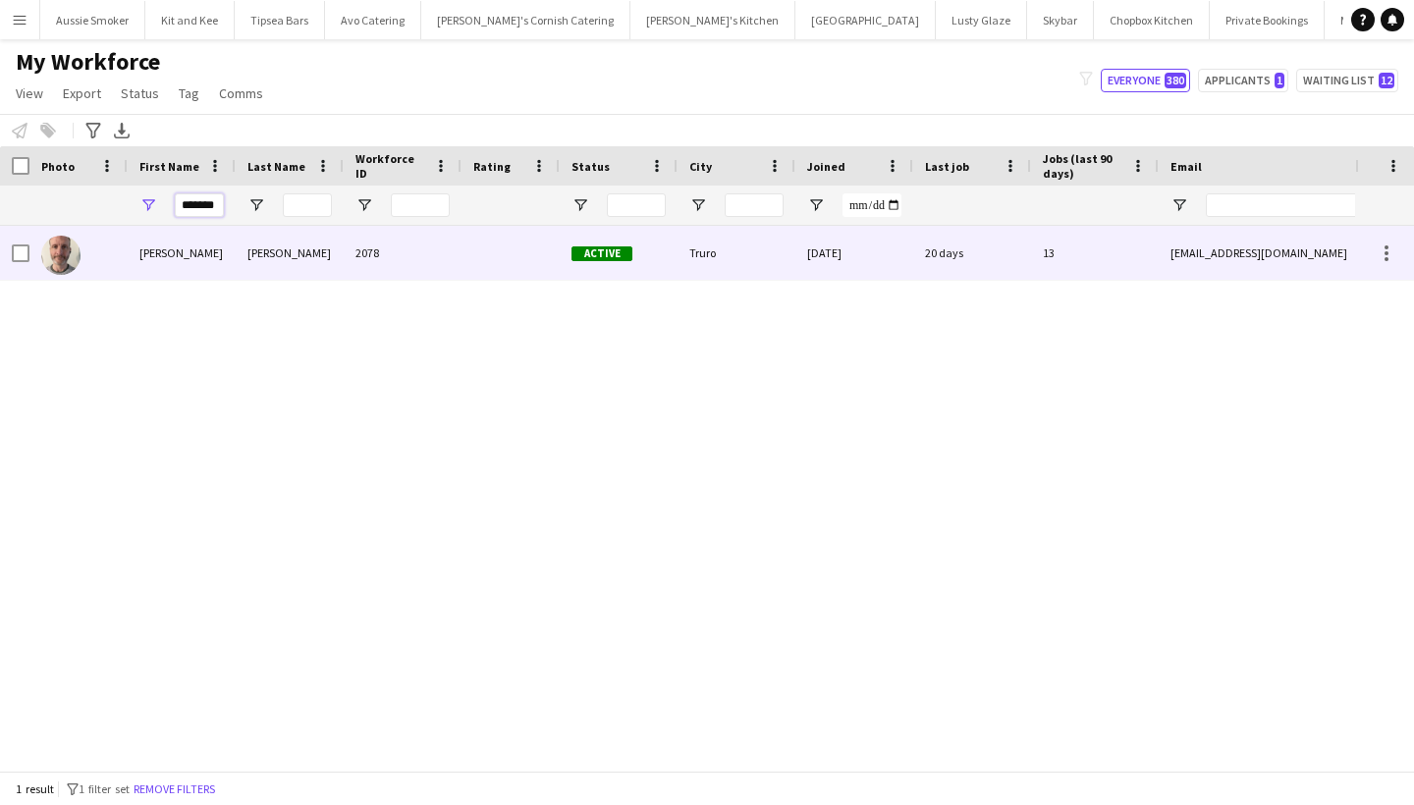
type input "*******"
drag, startPoint x: 205, startPoint y: 241, endPoint x: 188, endPoint y: 260, distance: 26.4
click at [188, 260] on div "[PERSON_NAME]" at bounding box center [182, 253] width 108 height 54
click at [378, 227] on div "2078" at bounding box center [403, 253] width 118 height 54
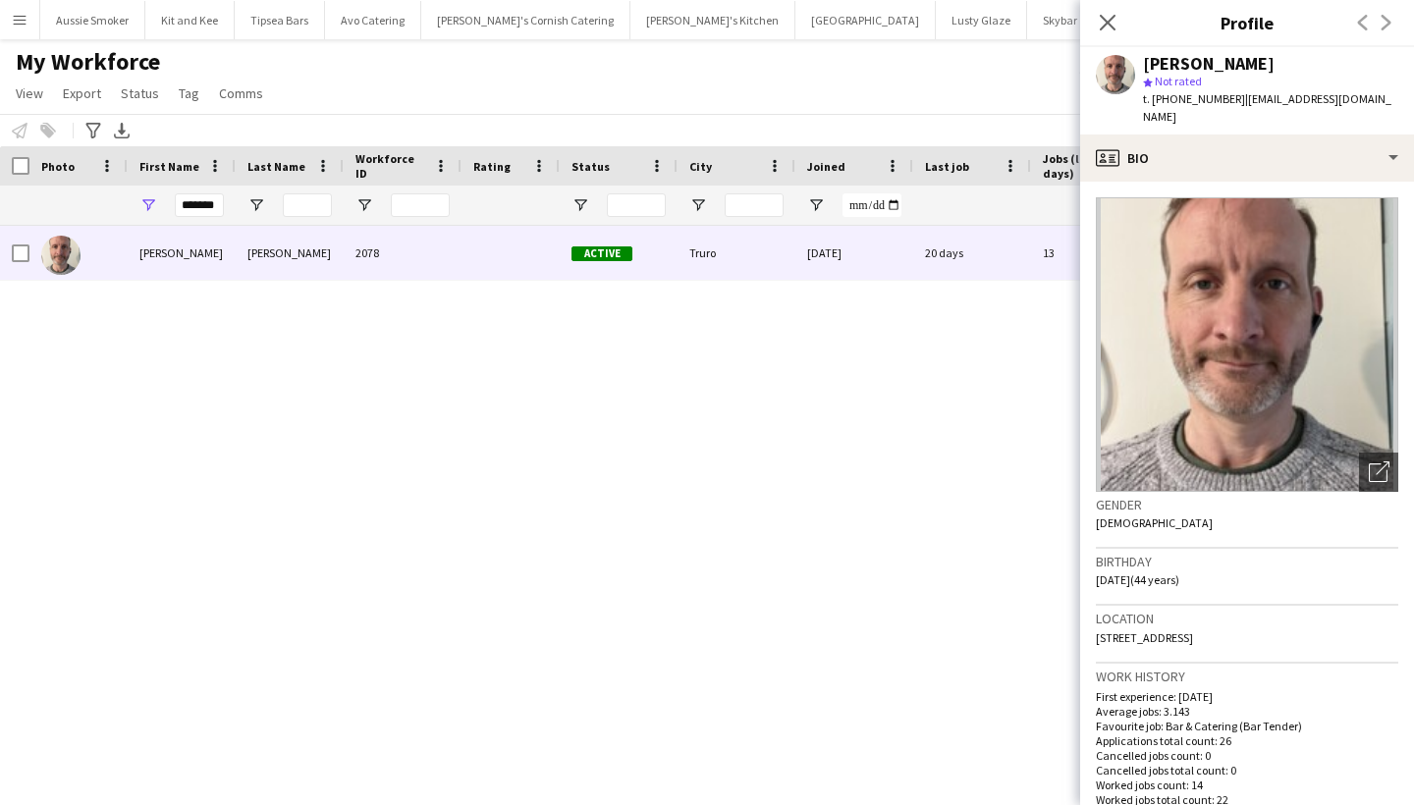
click at [1263, 182] on app-crew-profile-bio "Open photos pop-in Gender [DEMOGRAPHIC_DATA] Birthday [DEMOGRAPHIC_DATA] (44 ye…" at bounding box center [1247, 494] width 334 height 624
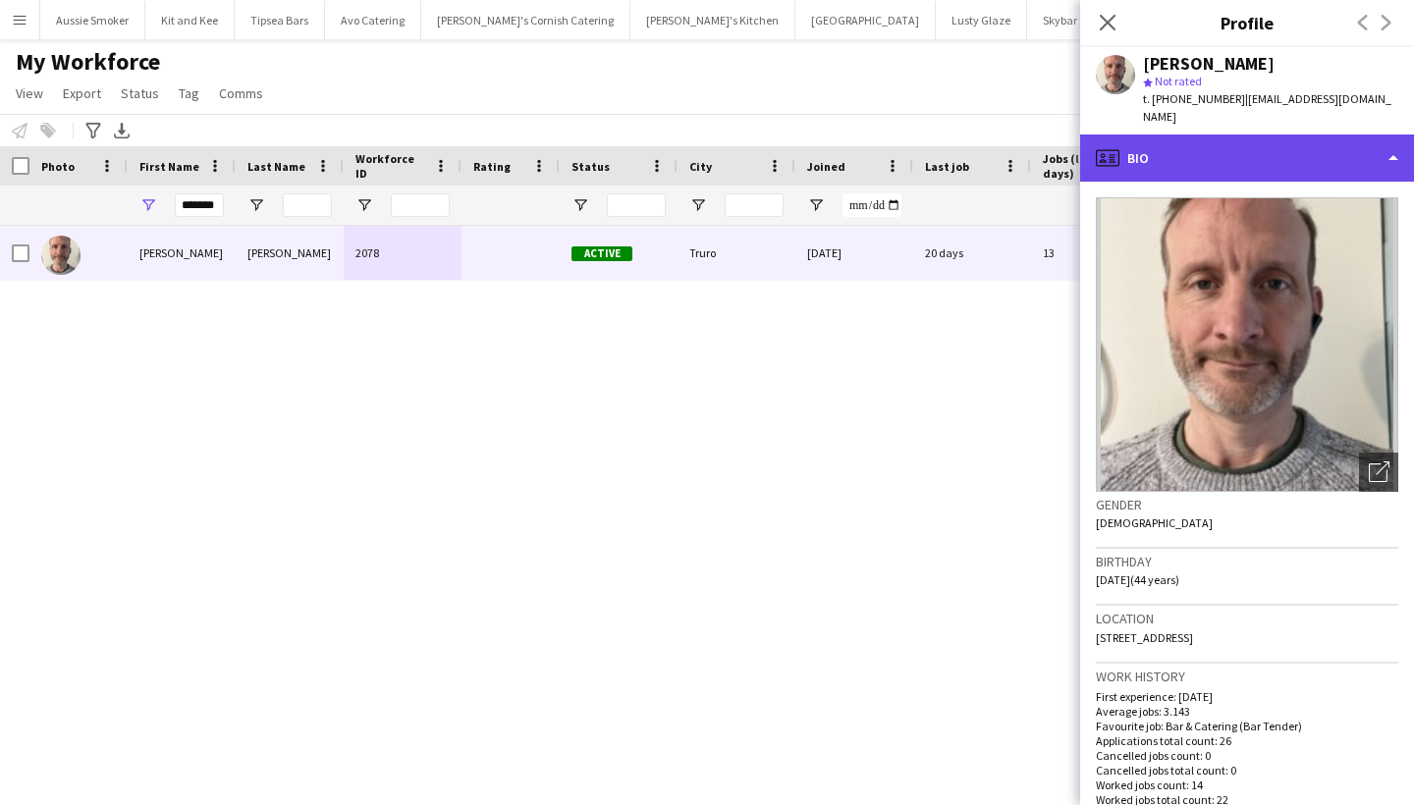
click at [1248, 140] on div "profile Bio" at bounding box center [1247, 158] width 334 height 47
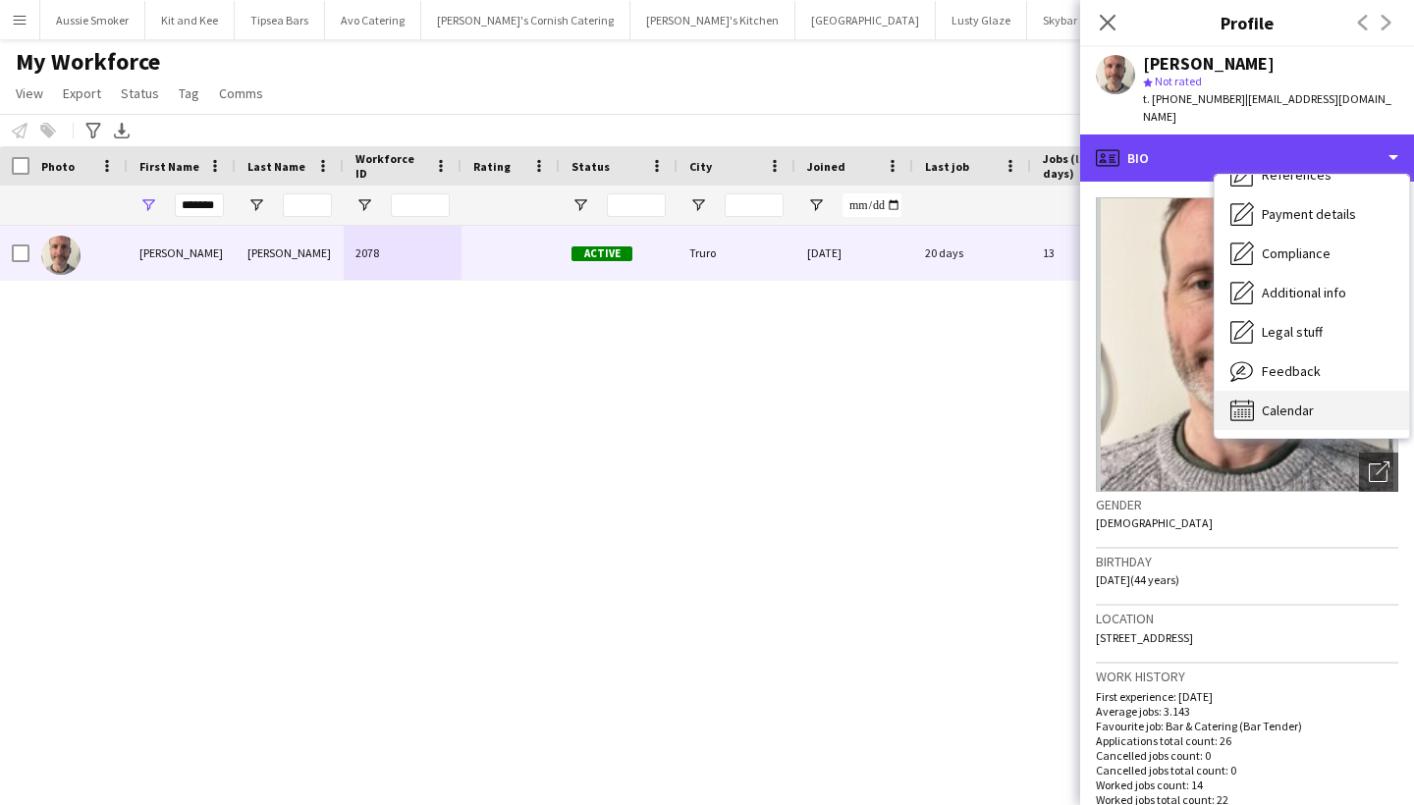
scroll to position [224, 0]
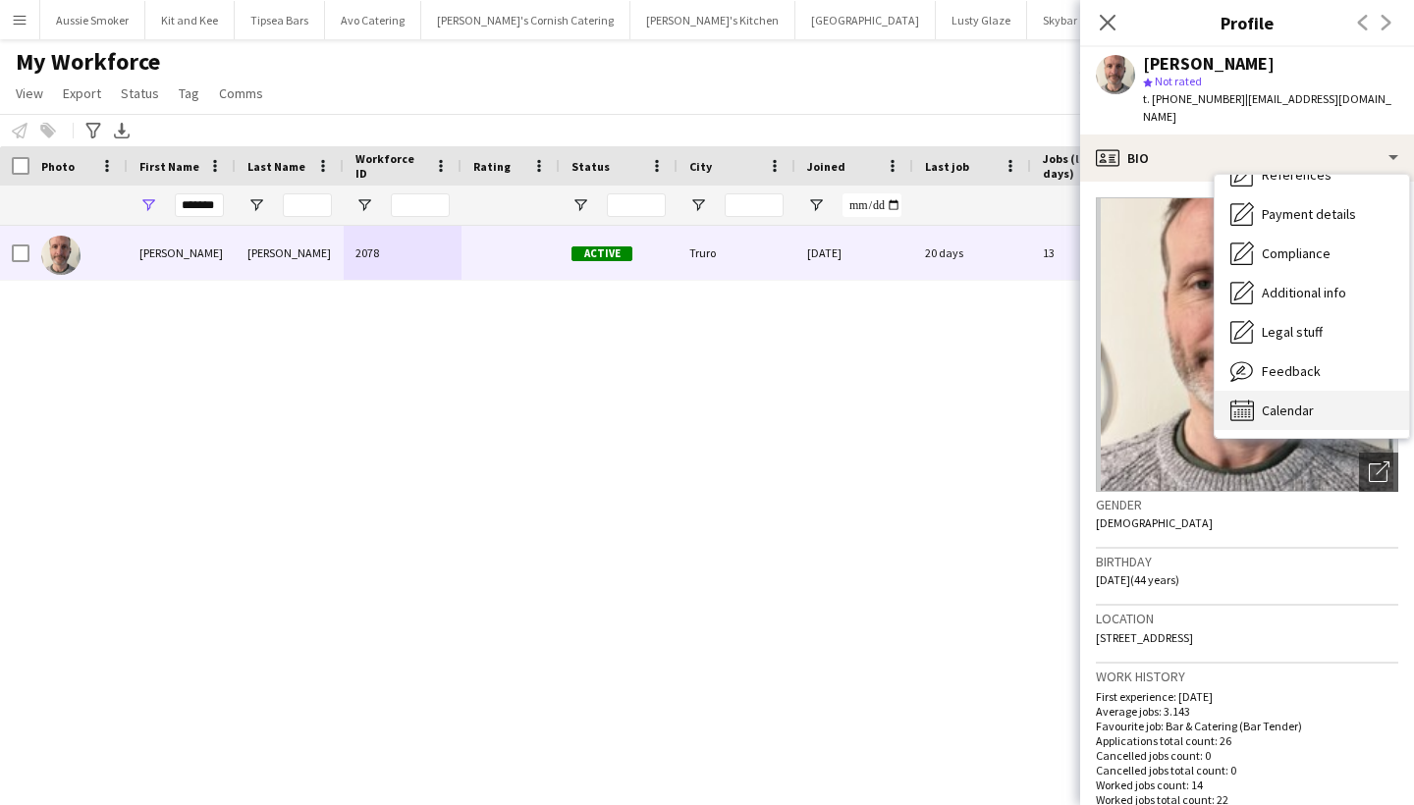
click at [1286, 402] on span "Calendar" at bounding box center [1288, 411] width 52 height 18
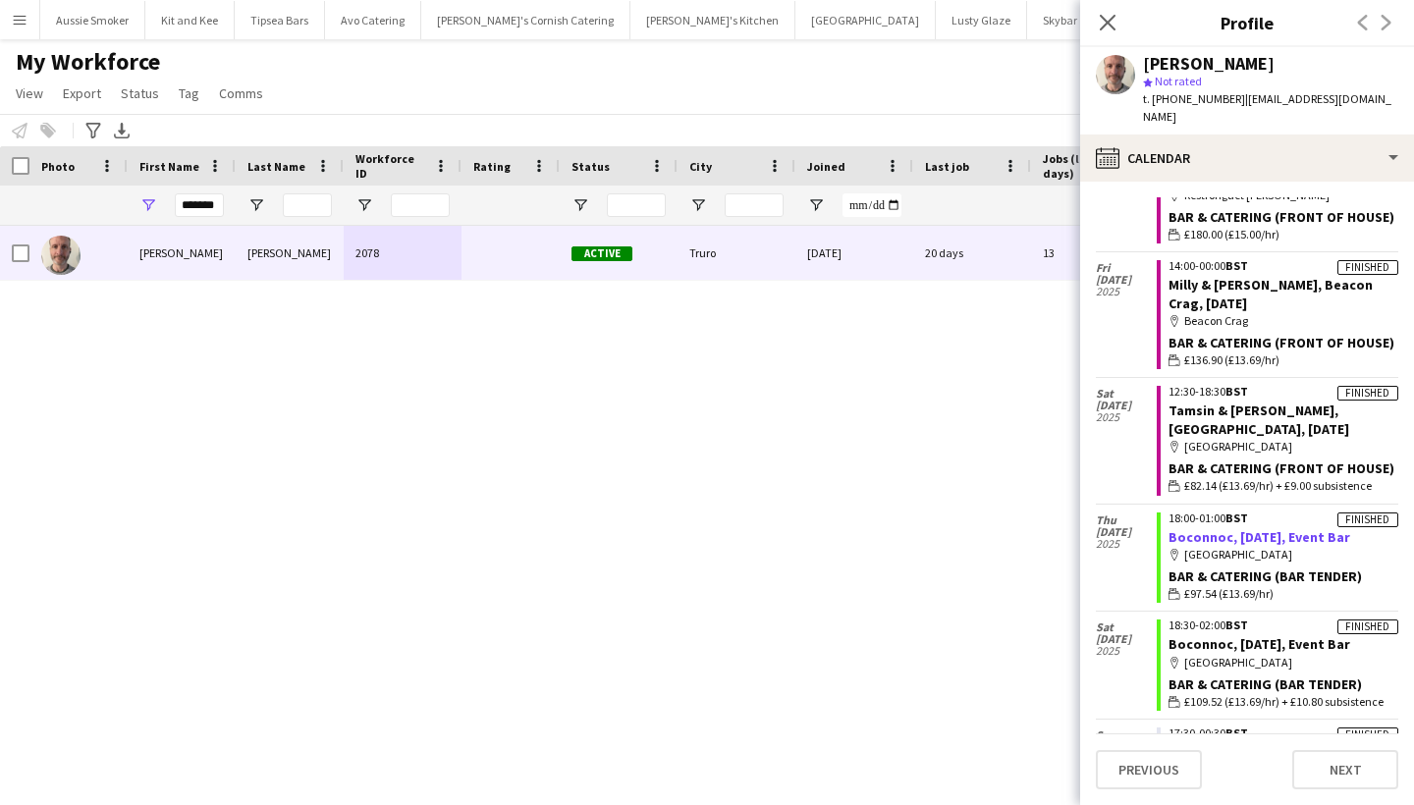
scroll to position [485, 0]
